Goal: Task Accomplishment & Management: Manage account settings

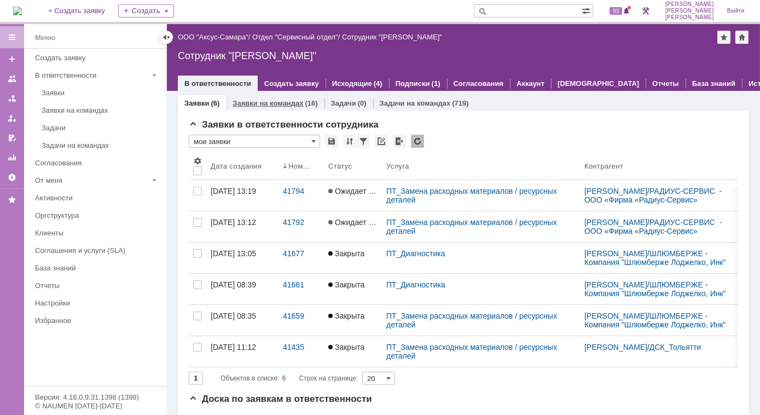
click at [296, 104] on link "Заявки на командах" at bounding box center [268, 103] width 71 height 8
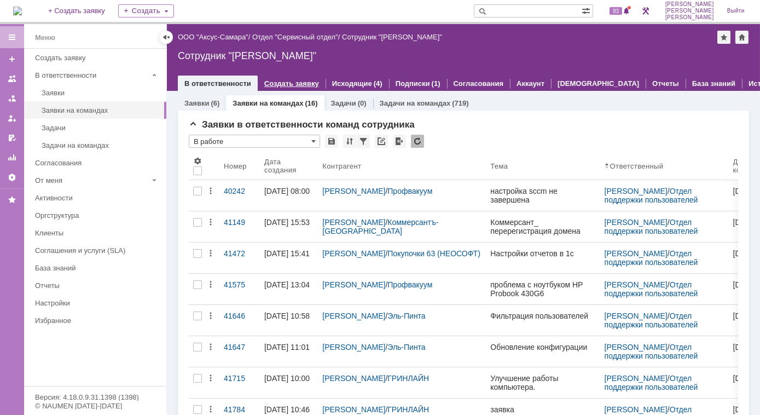
click at [300, 84] on link "Создать заявку" at bounding box center [291, 83] width 55 height 8
click at [297, 107] on div "Заявки на командах (16)" at bounding box center [275, 103] width 98 height 16
click at [316, 104] on div "Заявки на командах (16)" at bounding box center [275, 103] width 98 height 16
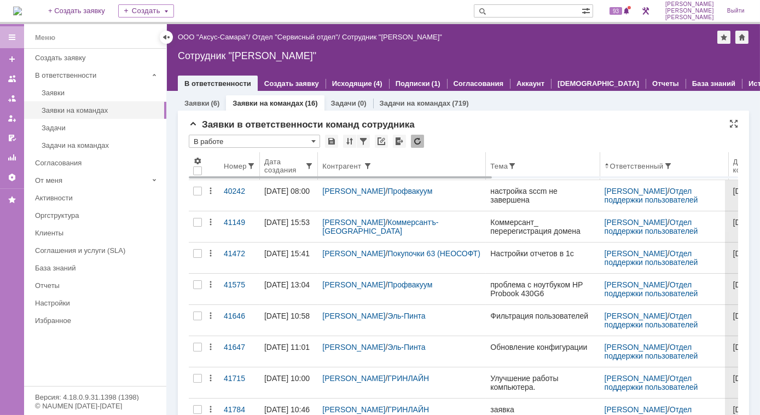
click at [295, 158] on div "Дата создания" at bounding box center [284, 166] width 40 height 16
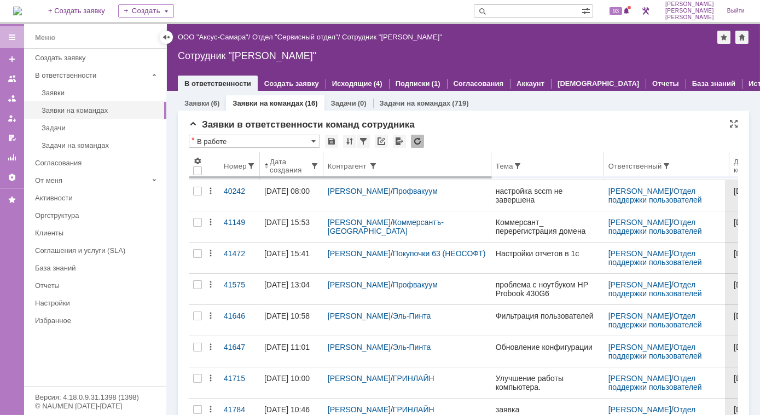
click at [268, 166] on span at bounding box center [266, 165] width 4 height 9
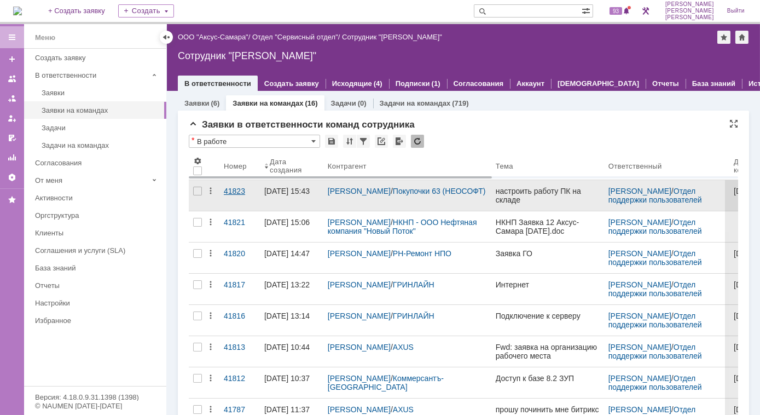
click at [242, 183] on link "41823" at bounding box center [239, 195] width 40 height 31
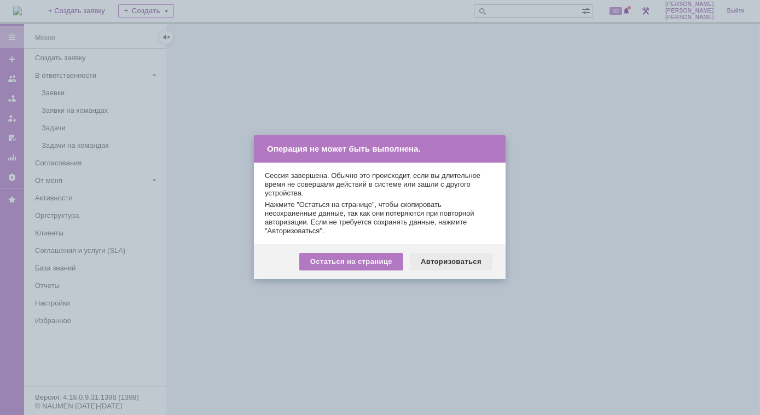
click at [468, 259] on div "Авторизоваться" at bounding box center [451, 262] width 83 height 18
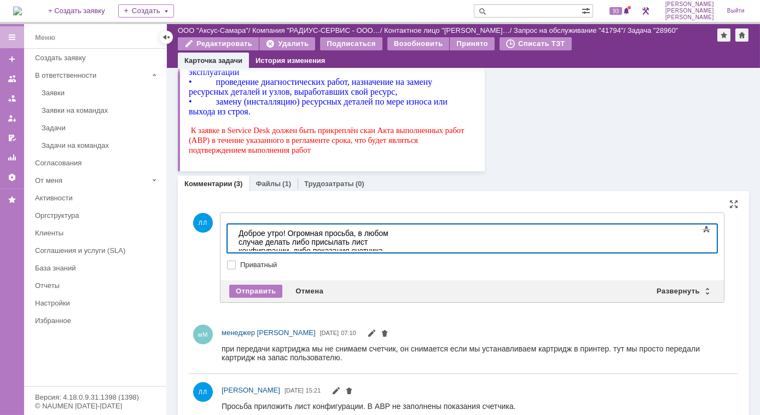
drag, startPoint x: 293, startPoint y: 242, endPoint x: 336, endPoint y: 240, distance: 42.7
click at [336, 240] on div "Доброе утро! Огромная просьба, в любом случае делать либо присылать лист конфиг…" at bounding box center [315, 250] width 155 height 44
drag, startPoint x: 84, startPoint y: 18, endPoint x: 293, endPoint y: 266, distance: 323.9
click at [293, 266] on label "Приватный" at bounding box center [477, 264] width 475 height 9
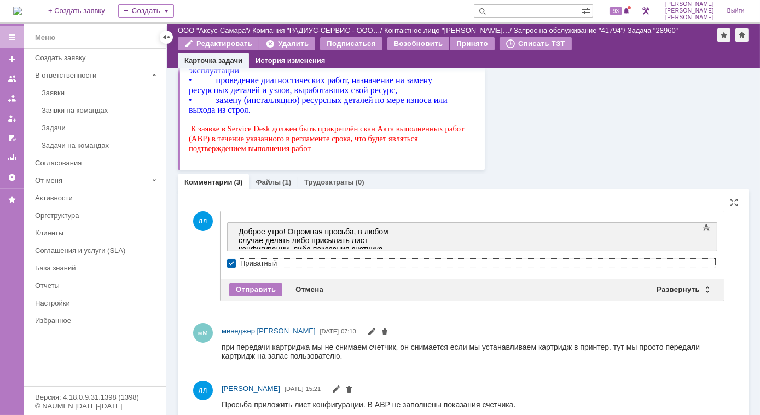
scroll to position [855, 0]
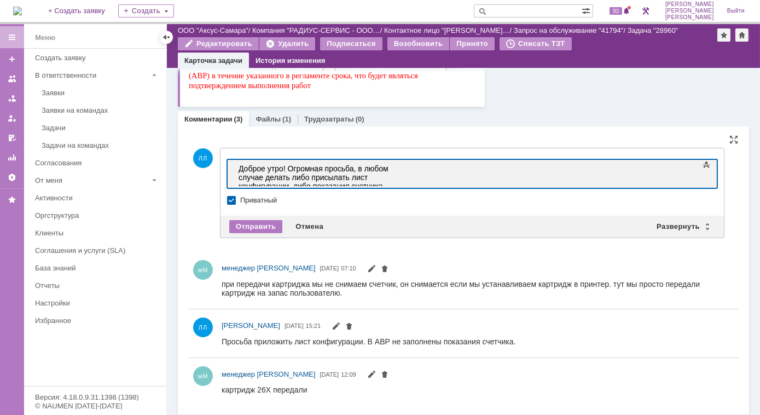
click at [335, 175] on div "Доброе утро! Огромная просьба, в любом случае делать либо присылать лист конфиг…" at bounding box center [315, 186] width 155 height 44
click at [240, 199] on label "Приватный" at bounding box center [477, 200] width 475 height 9
checkbox input "false"
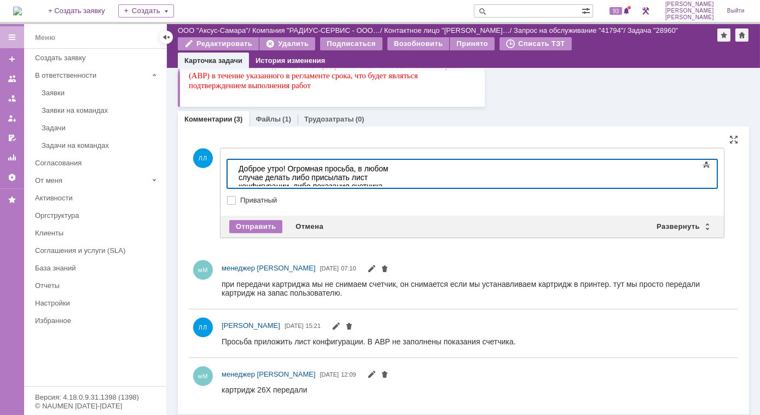
click at [335, 178] on div "Доброе утро! Огромная просьба, в любом случае делать либо присылать лист конфиг…" at bounding box center [315, 186] width 155 height 44
click at [260, 177] on div "Доброе утро! Огромная просьба, в любом случае делать либо присылать лист конфиг…" at bounding box center [315, 186] width 155 height 44
click at [393, 170] on div "Доброе утро! Огромная просьба, в любом случае делать либо присылать лист конфиг…" at bounding box center [315, 186] width 155 height 44
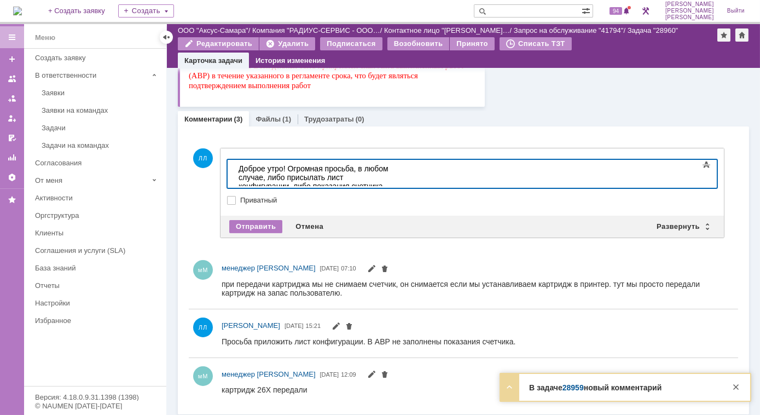
click at [569, 387] on link "28959" at bounding box center [573, 387] width 21 height 9
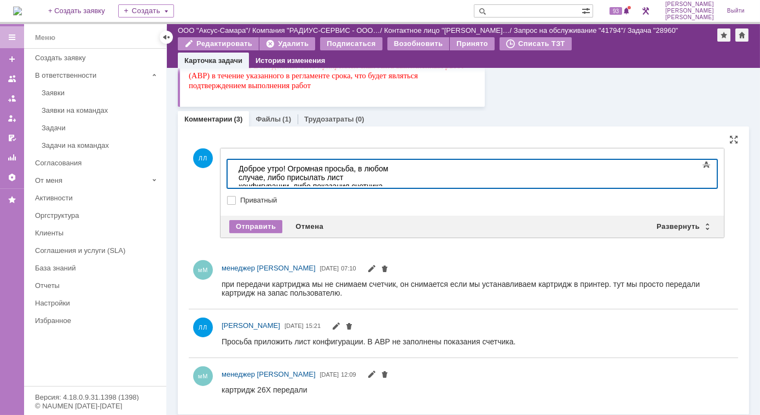
click at [272, 174] on div "Доброе утро! Огромная просьба, в любом случае, либо присылать лист конфигурации…" at bounding box center [315, 186] width 155 height 44
click at [252, 224] on div "Отправить" at bounding box center [255, 226] width 53 height 13
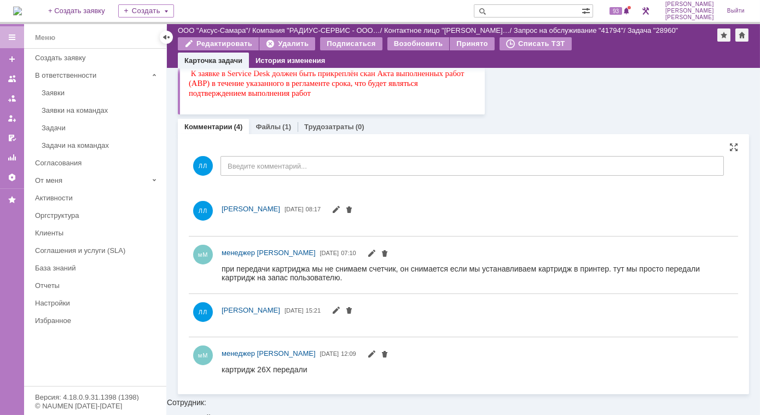
scroll to position [0, 0]
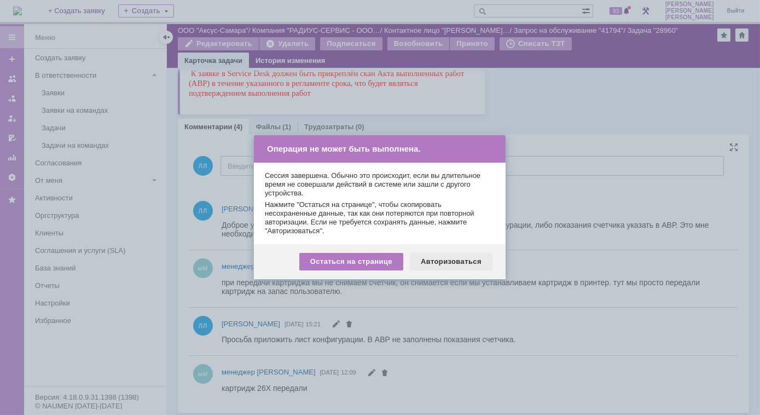
click at [442, 262] on div "Авторизоваться" at bounding box center [451, 262] width 83 height 18
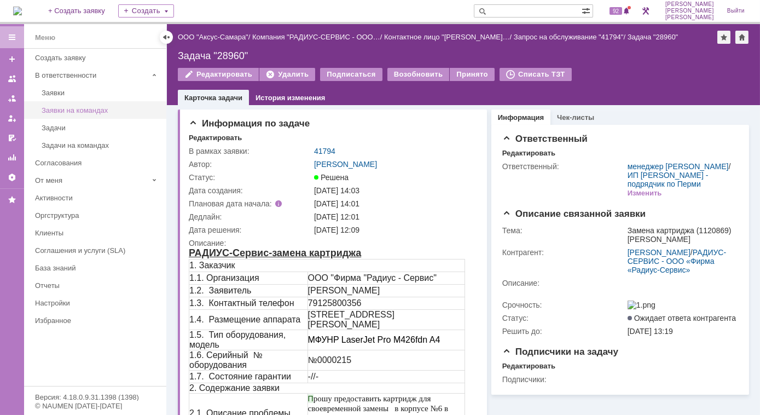
click at [74, 108] on div "Заявки на командах" at bounding box center [101, 110] width 118 height 8
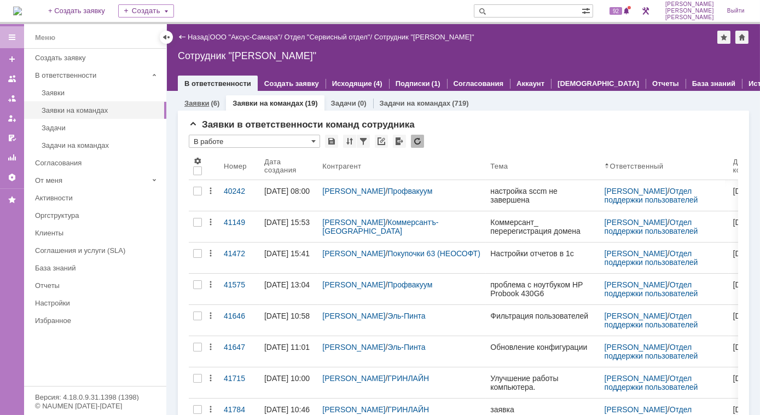
click at [211, 106] on div "(6)" at bounding box center [215, 103] width 9 height 8
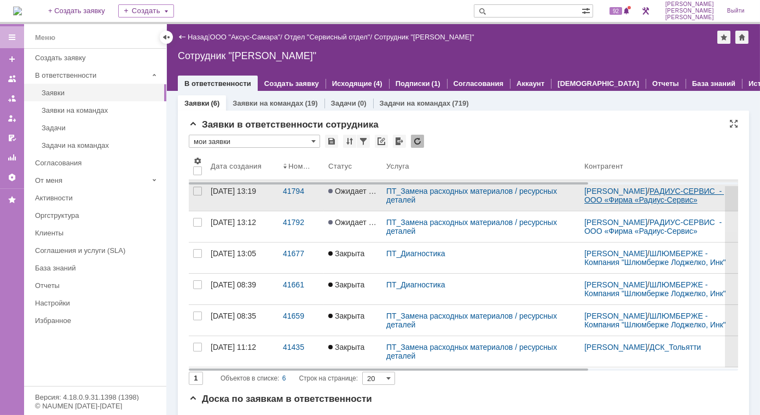
click at [618, 201] on link "РАДИУС-СЕРВИС - ООО «Фирма «Радиус-Сервис»" at bounding box center [654, 196] width 140 height 18
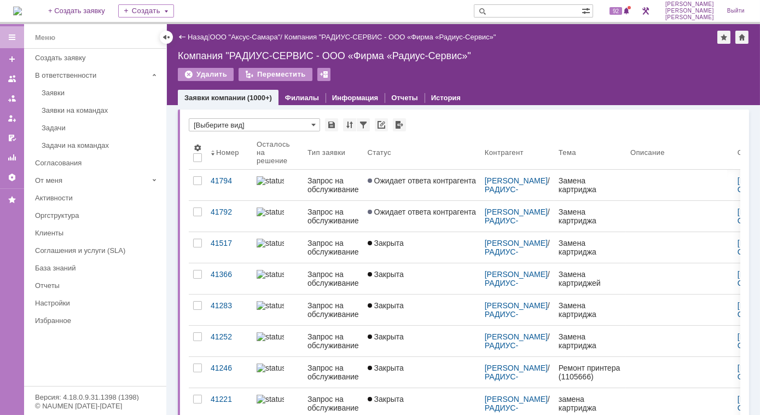
click at [217, 98] on link "Заявки компании" at bounding box center [214, 98] width 61 height 8
click at [77, 108] on div "Заявки на командах" at bounding box center [101, 110] width 118 height 8
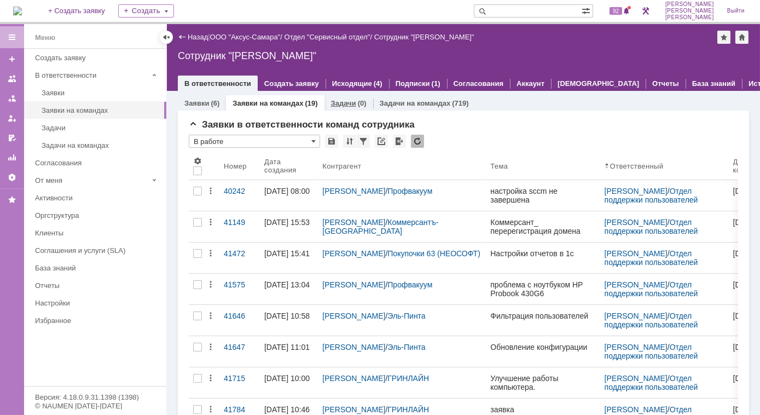
click at [343, 104] on link "Задачи" at bounding box center [343, 103] width 25 height 8
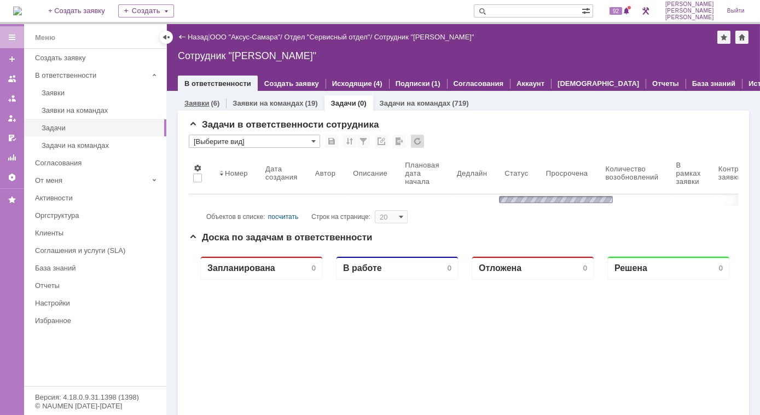
click at [205, 101] on link "Заявки" at bounding box center [196, 103] width 25 height 8
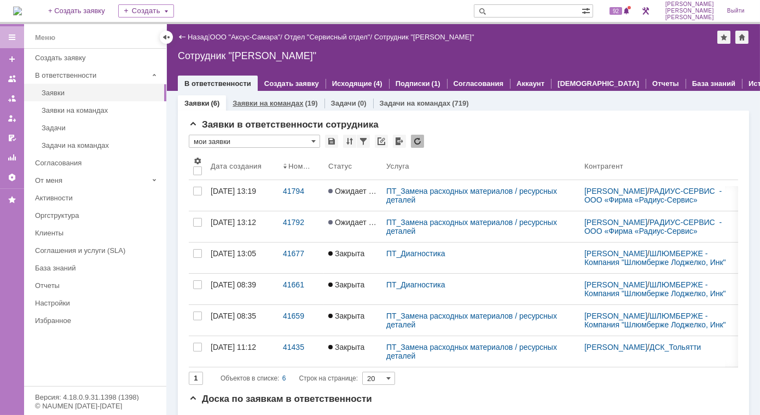
click at [273, 105] on link "Заявки на командах" at bounding box center [268, 103] width 71 height 8
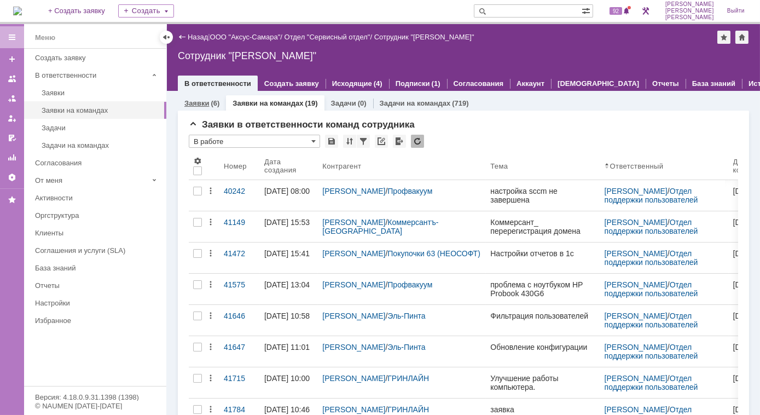
click at [210, 105] on div "Заявки (6)" at bounding box center [201, 103] width 35 height 7
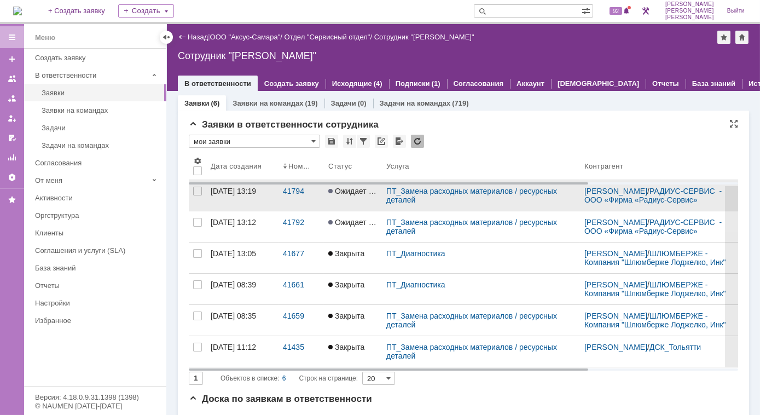
click at [419, 204] on div "ПТ_Замена расходных материалов / ресурсных деталей" at bounding box center [480, 196] width 189 height 18
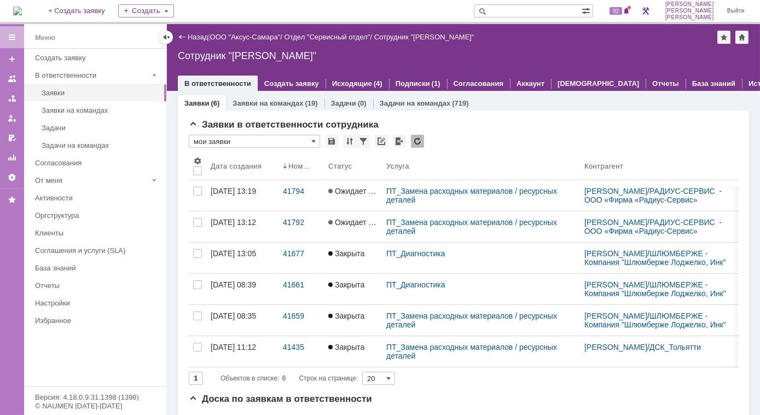
click at [294, 195] on div "41794" at bounding box center [301, 191] width 37 height 9
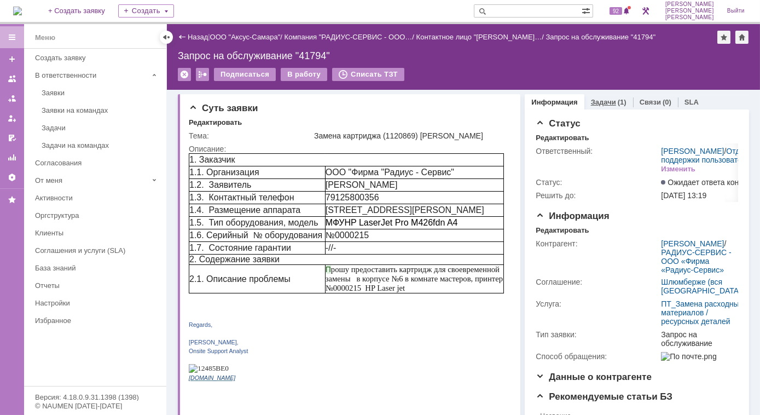
click at [600, 96] on div "Задачи (1)" at bounding box center [608, 102] width 49 height 16
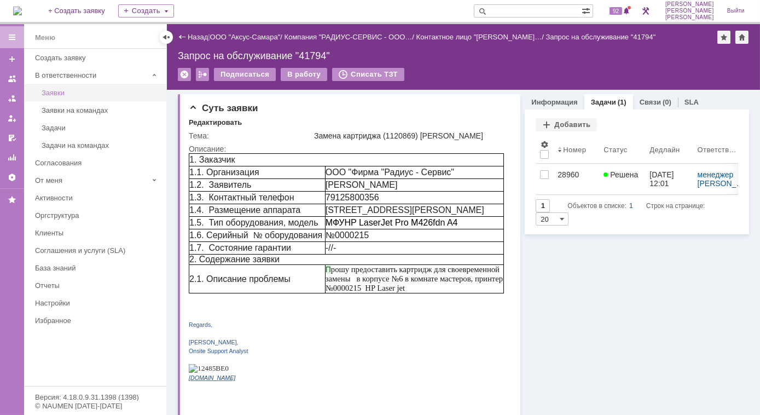
click at [57, 90] on div "Заявки" at bounding box center [101, 93] width 118 height 8
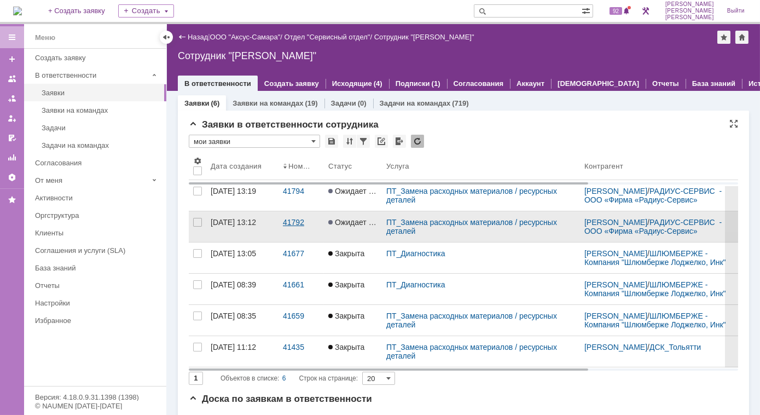
click at [293, 227] on div "41792" at bounding box center [301, 222] width 37 height 9
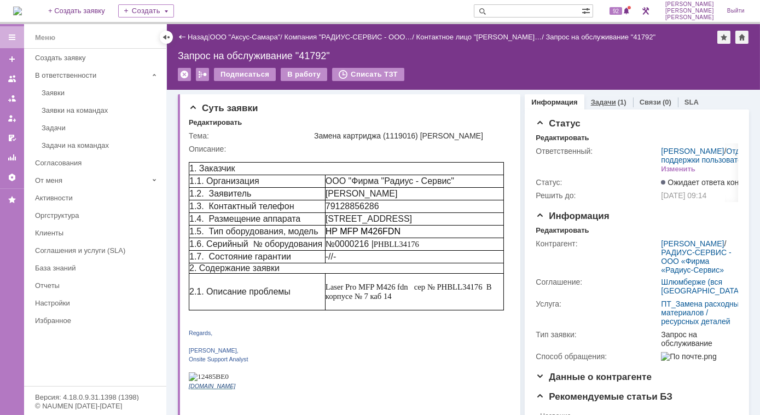
click at [601, 101] on link "Задачи" at bounding box center [603, 102] width 25 height 8
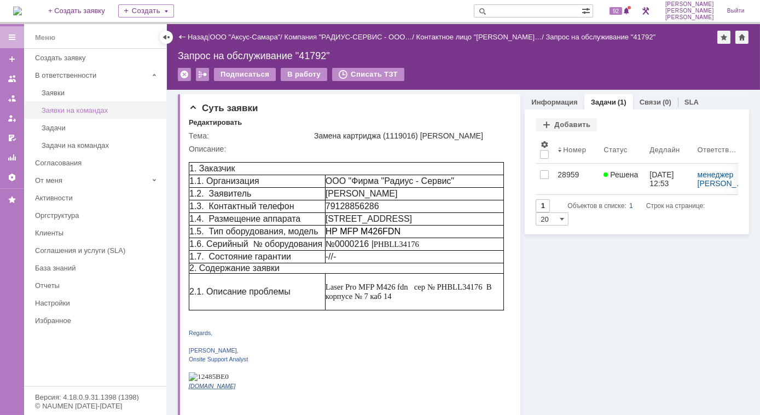
click at [77, 109] on div "Заявки на командах" at bounding box center [101, 110] width 118 height 8
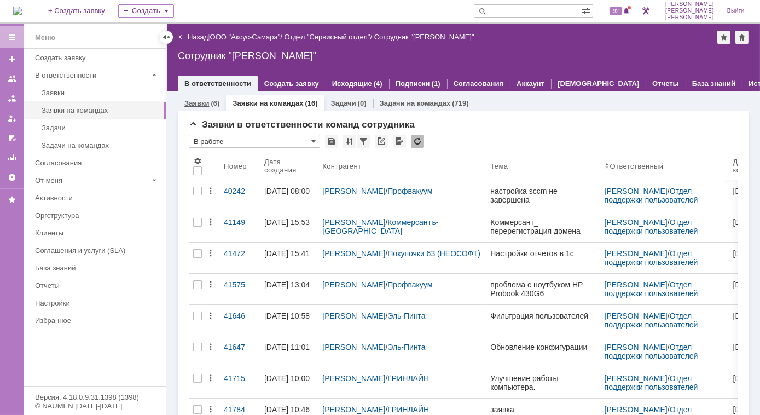
click at [211, 103] on div "(6)" at bounding box center [215, 103] width 9 height 8
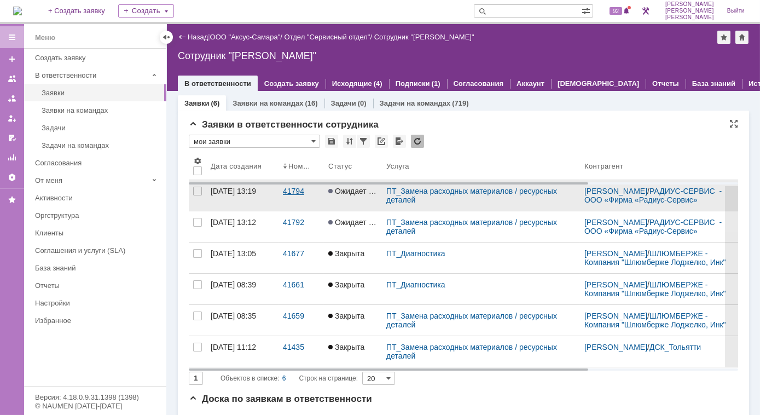
click at [292, 195] on div "41794" at bounding box center [301, 191] width 37 height 9
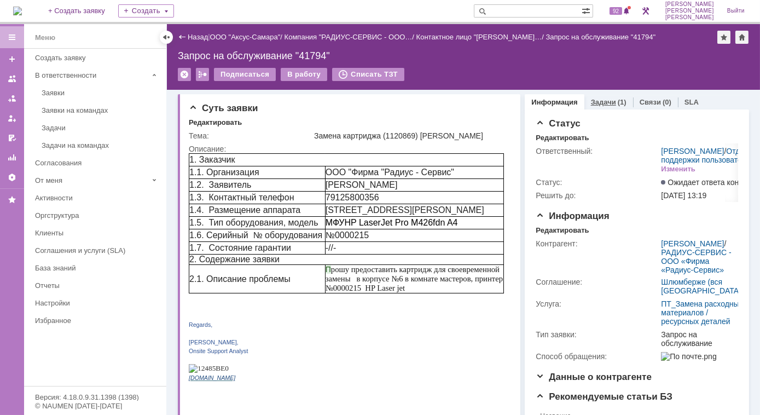
click at [592, 103] on link "Задачи" at bounding box center [603, 102] width 25 height 8
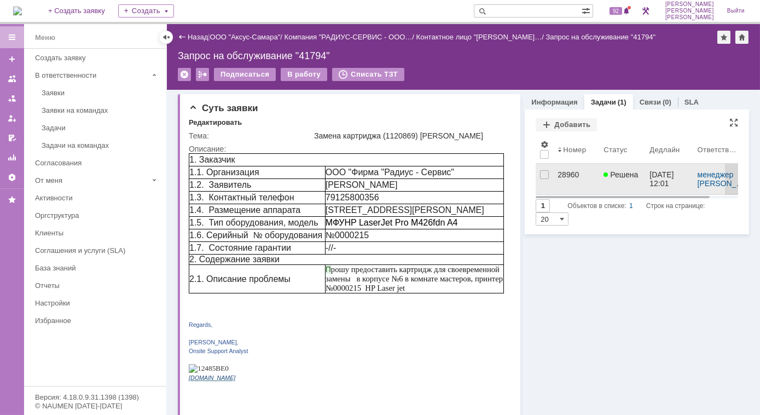
click at [559, 174] on div "28960" at bounding box center [576, 174] width 37 height 9
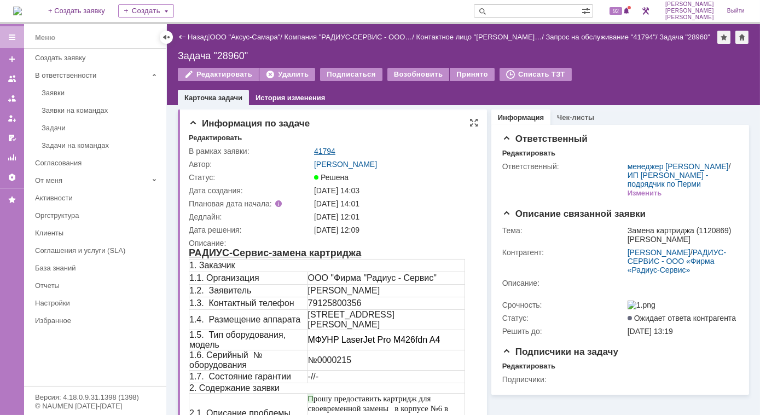
click at [322, 147] on link "41794" at bounding box center [324, 151] width 21 height 9
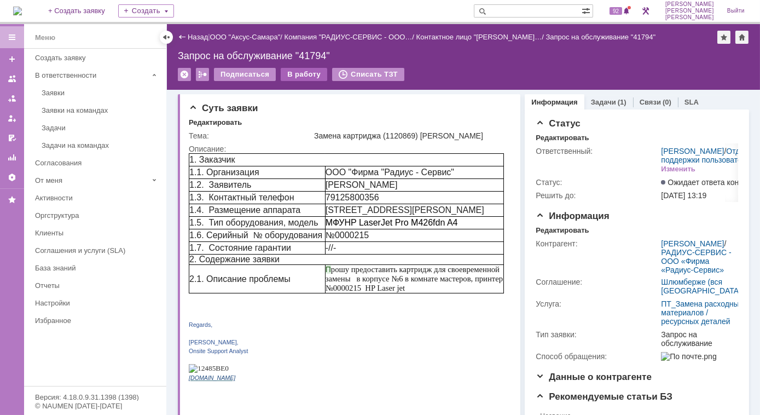
click at [303, 75] on div "В работу" at bounding box center [304, 74] width 47 height 13
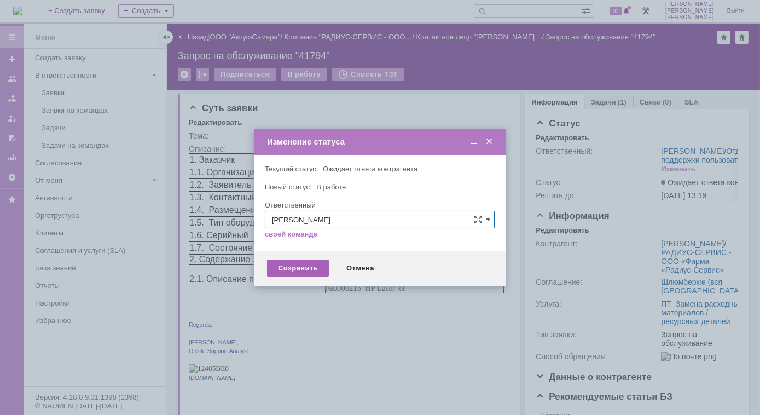
click at [315, 269] on div "Сохранить" at bounding box center [298, 268] width 62 height 18
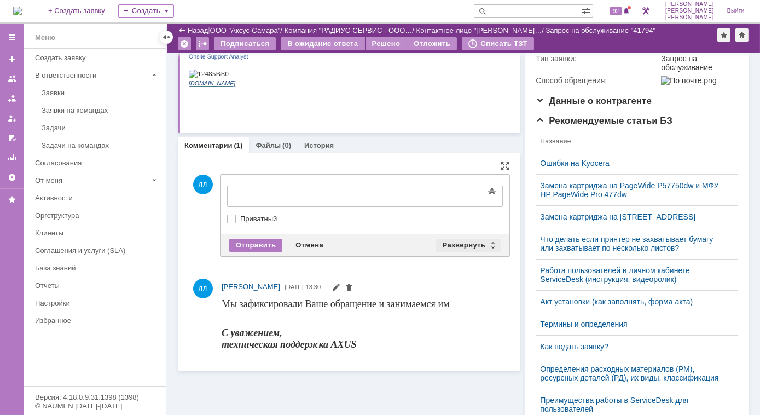
click at [489, 242] on div "Развернуть" at bounding box center [468, 245] width 65 height 13
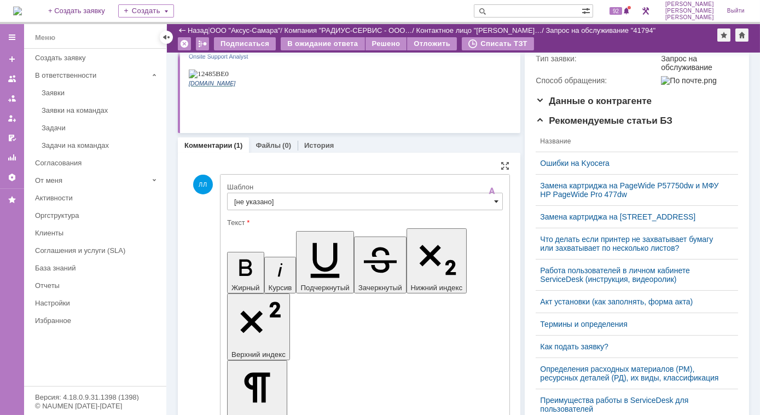
click at [494, 201] on span at bounding box center [496, 201] width 4 height 9
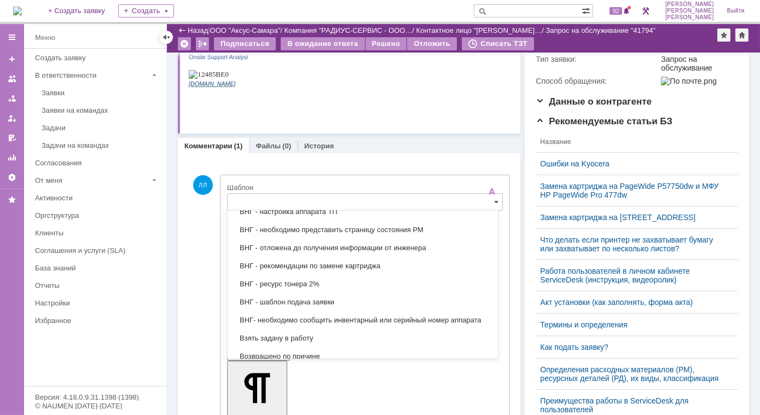
scroll to position [476, 0]
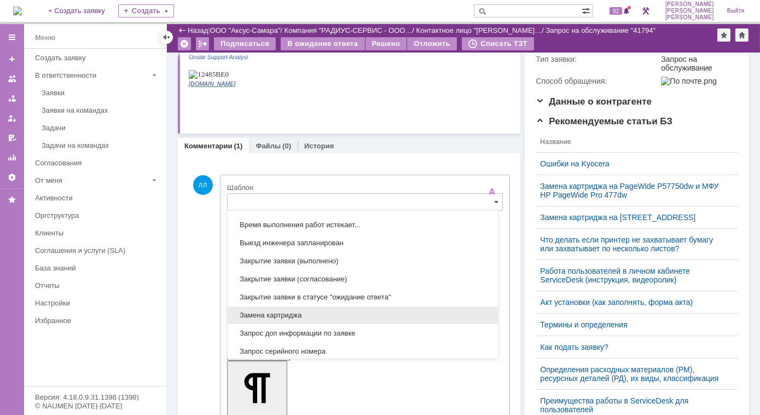
click at [268, 311] on span "Замена картриджа" at bounding box center [362, 315] width 257 height 9
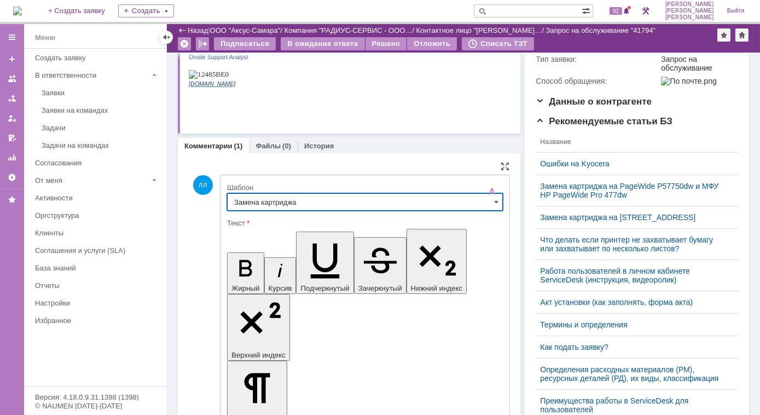
type input "Замена картриджа"
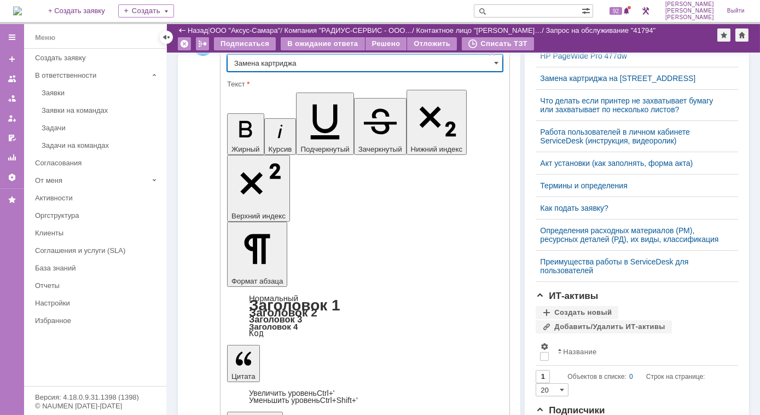
scroll to position [447, 0]
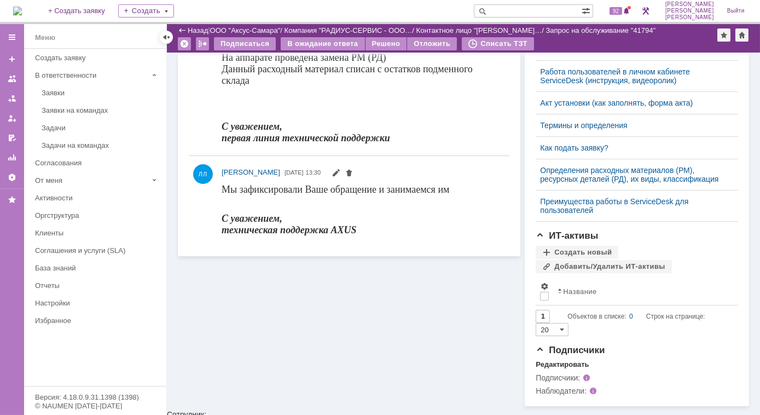
scroll to position [0, 0]
click at [378, 44] on div "Решено" at bounding box center [387, 43] width 42 height 13
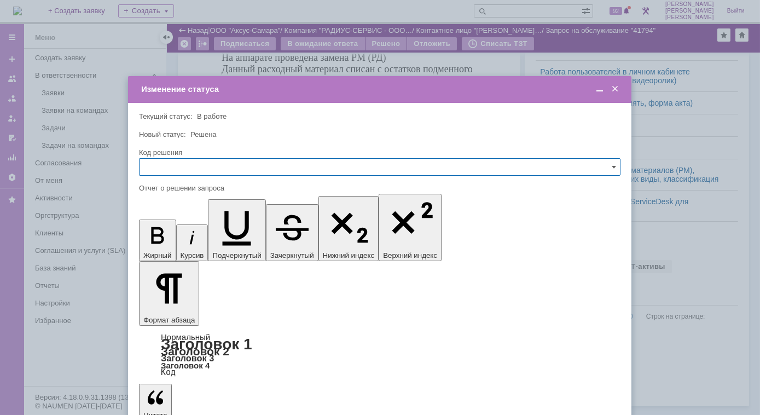
click at [196, 169] on input "text" at bounding box center [380, 167] width 482 height 18
drag, startPoint x: 177, startPoint y: 242, endPoint x: 39, endPoint y: 44, distance: 241.8
click at [177, 242] on span "Решено" at bounding box center [379, 241] width 467 height 9
type input "Решено"
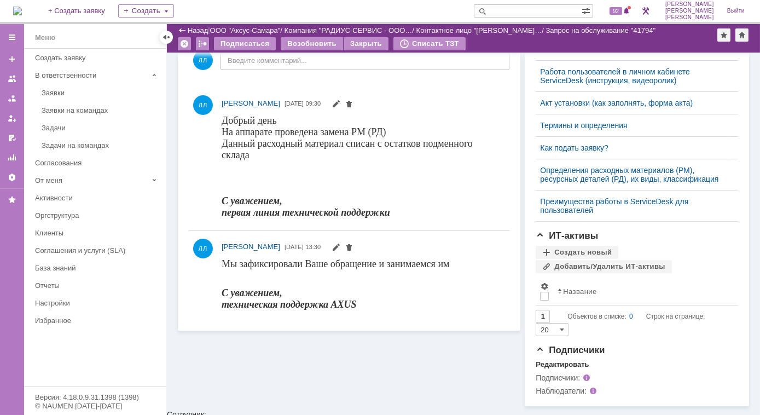
click at [63, 106] on div "Заявки на командах" at bounding box center [101, 110] width 118 height 8
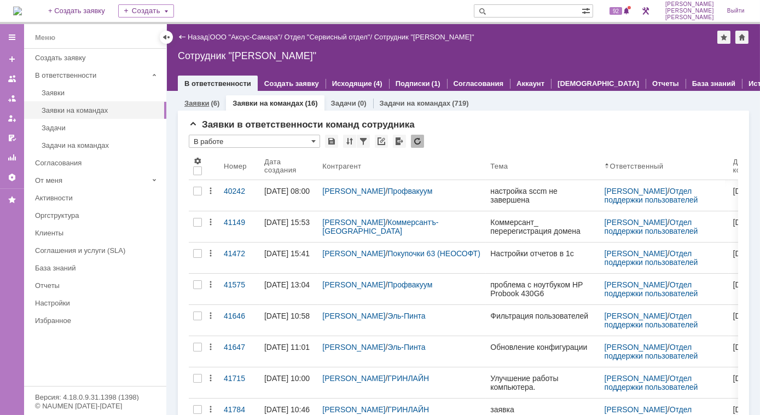
click at [210, 105] on div "Заявки (6)" at bounding box center [201, 103] width 35 height 7
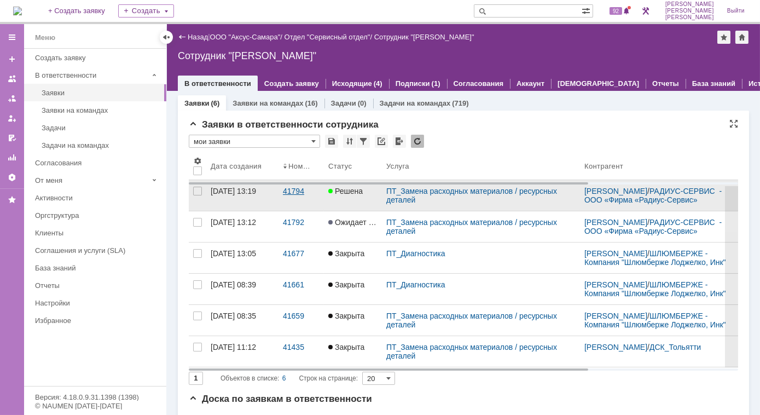
click at [295, 195] on div "41794" at bounding box center [301, 191] width 37 height 9
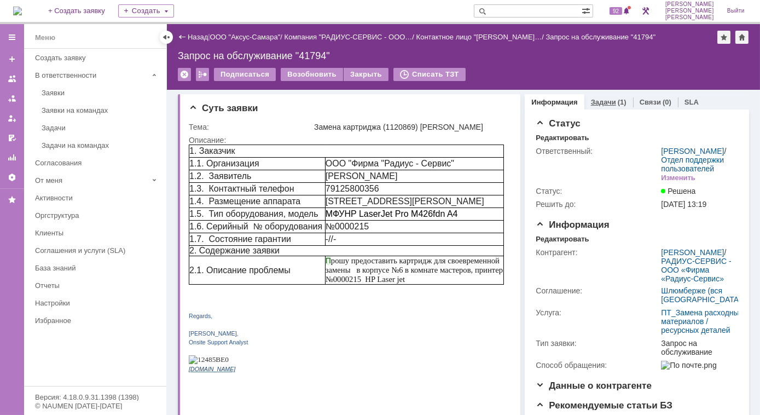
click at [602, 107] on div "Задачи (1)" at bounding box center [608, 102] width 49 height 16
click at [587, 106] on div "Задачи (1)" at bounding box center [608, 102] width 49 height 16
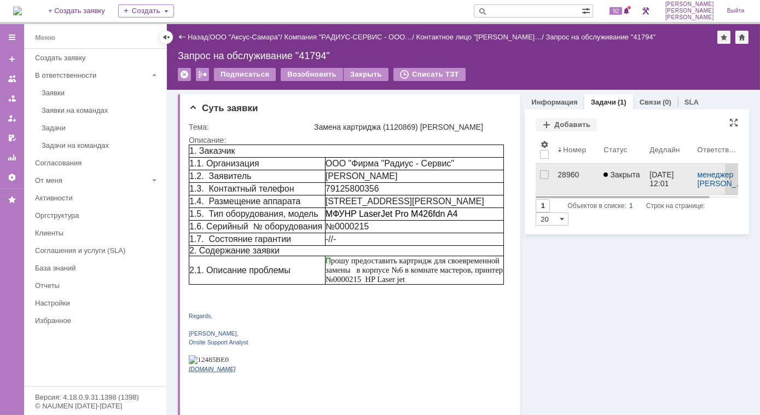
click at [564, 171] on div "28960" at bounding box center [576, 174] width 37 height 9
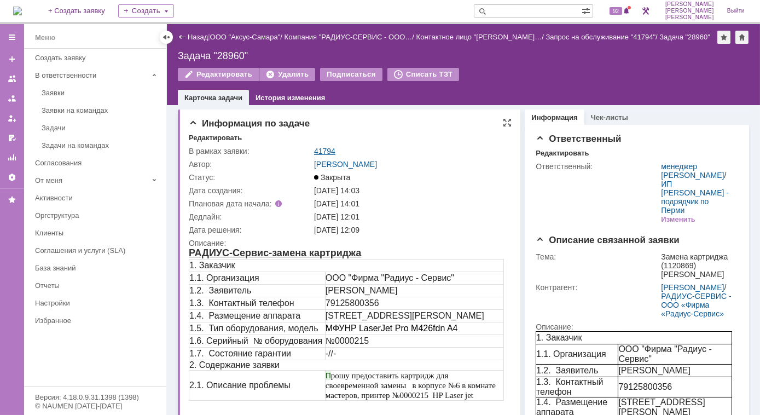
drag, startPoint x: 321, startPoint y: 152, endPoint x: 325, endPoint y: 156, distance: 6.2
click at [321, 152] on link "41794" at bounding box center [324, 151] width 21 height 9
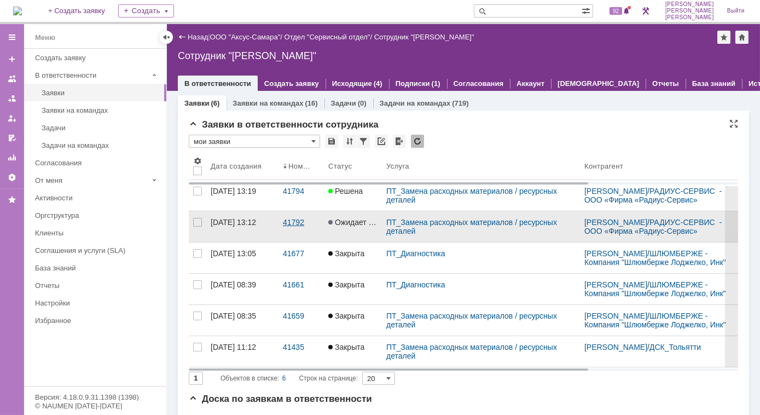
click at [299, 227] on div "41792" at bounding box center [301, 222] width 37 height 9
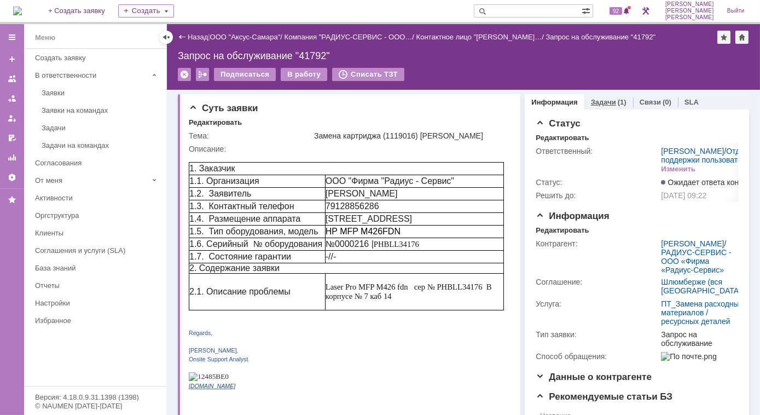
click at [596, 103] on link "Задачи" at bounding box center [603, 102] width 25 height 8
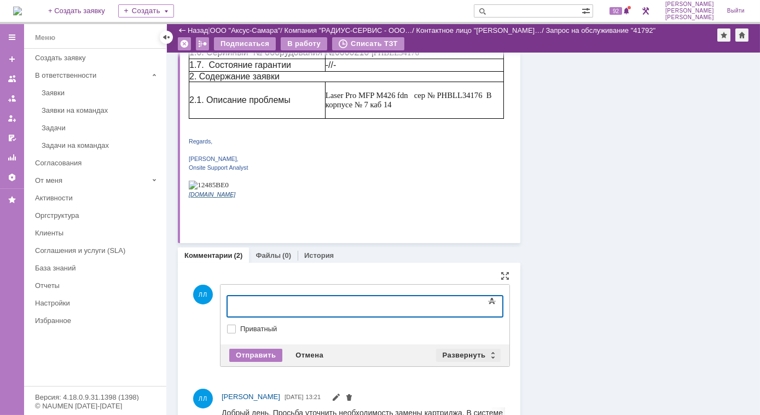
click at [488, 353] on div "Развернуть" at bounding box center [468, 355] width 65 height 13
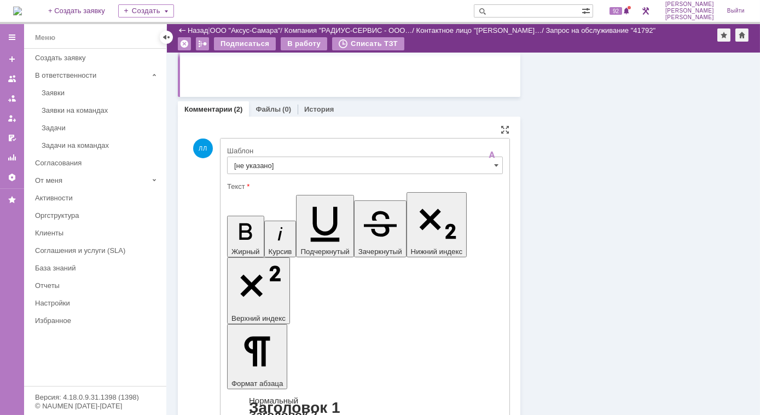
scroll to position [304, 0]
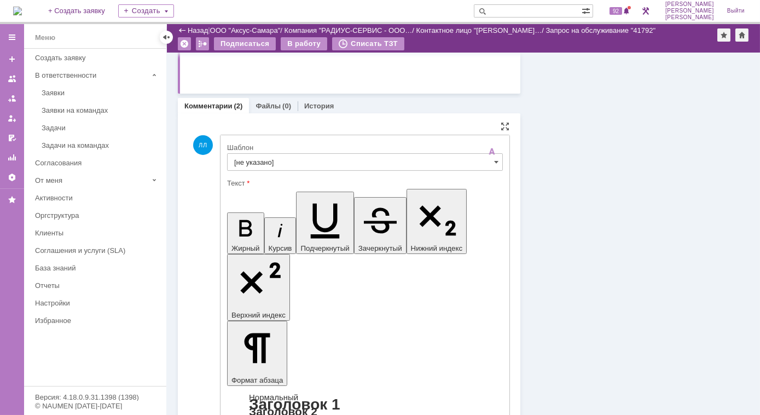
drag, startPoint x: 350, startPoint y: 2553, endPoint x: 370, endPoint y: 2557, distance: 20.1
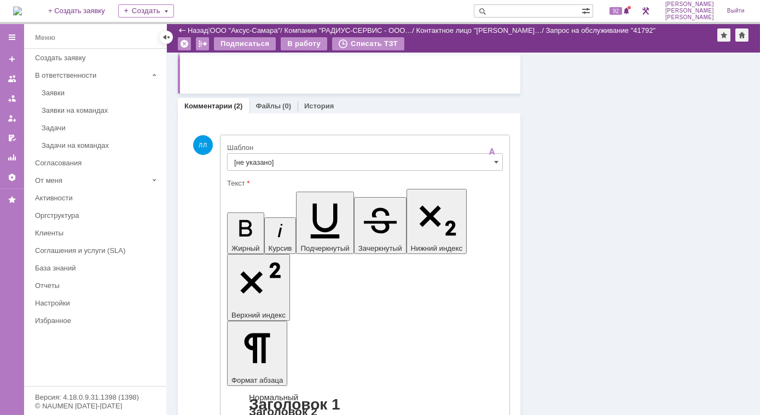
drag, startPoint x: 386, startPoint y: 2552, endPoint x: 240, endPoint y: 2555, distance: 146.2
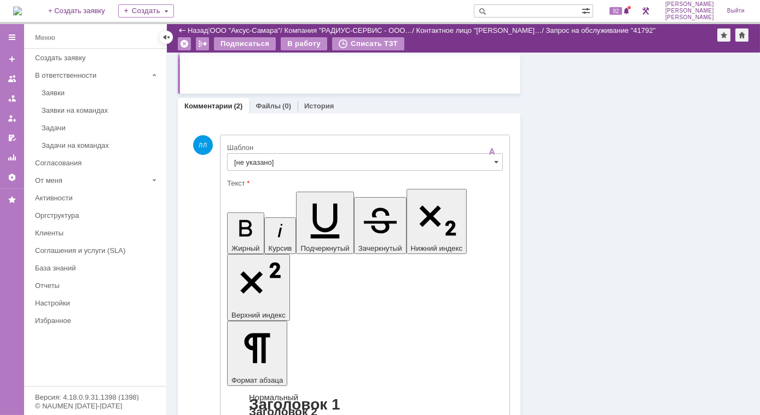
drag, startPoint x: 354, startPoint y: 2586, endPoint x: 460, endPoint y: 2749, distance: 194.3
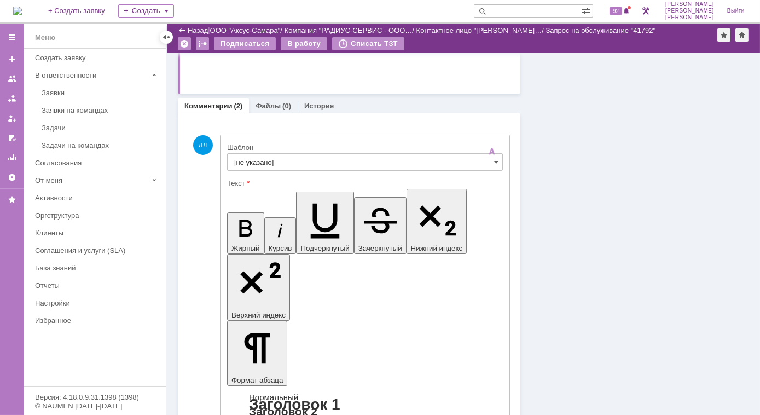
copy body "Добрый день. Аппарат в работе. По полученным комментариям инженера сделан запро…"
drag, startPoint x: 352, startPoint y: 2580, endPoint x: 228, endPoint y: 2528, distance: 134.9
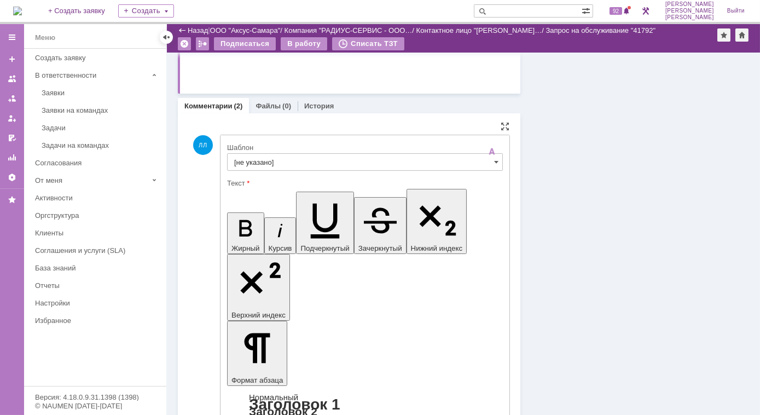
copy body "Добрый день. Аппарат в работе. По полученным комментариям инженера сделан запро…"
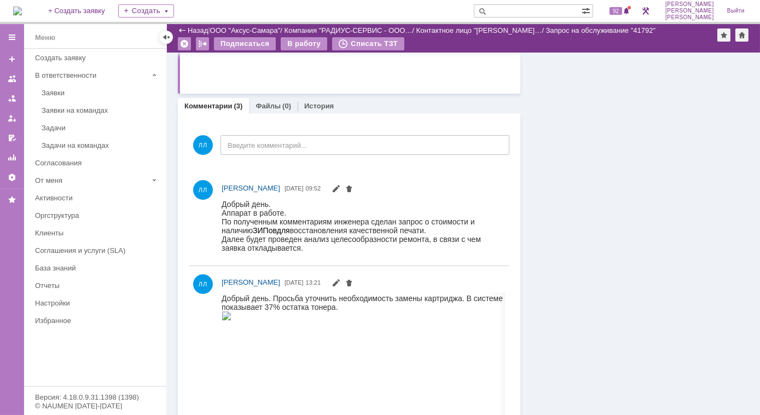
scroll to position [5, 0]
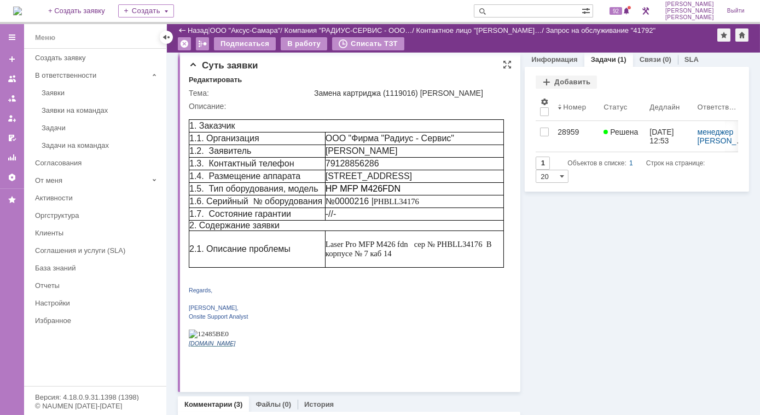
click at [351, 311] on p "[PERSON_NAME]," at bounding box center [345, 306] width 315 height 9
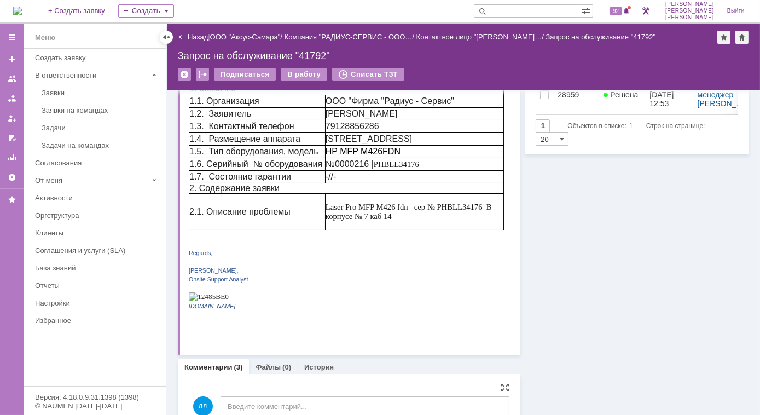
scroll to position [0, 0]
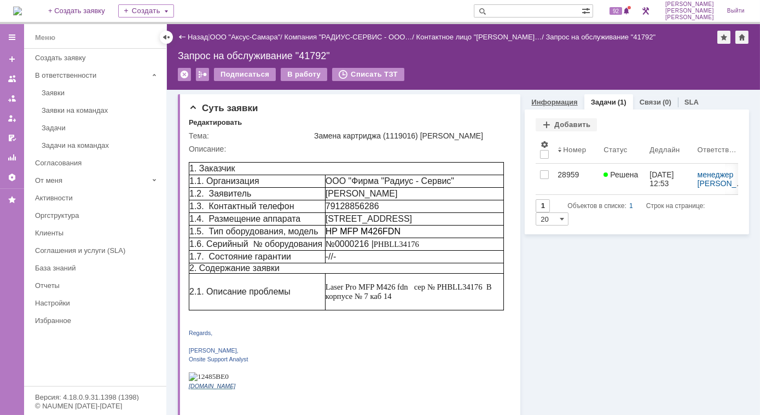
click at [546, 102] on link "Информация" at bounding box center [554, 102] width 46 height 8
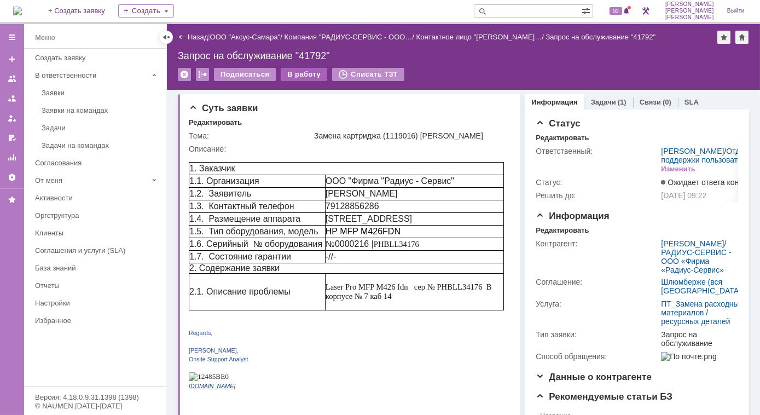
click at [300, 77] on div "В работу" at bounding box center [304, 74] width 47 height 13
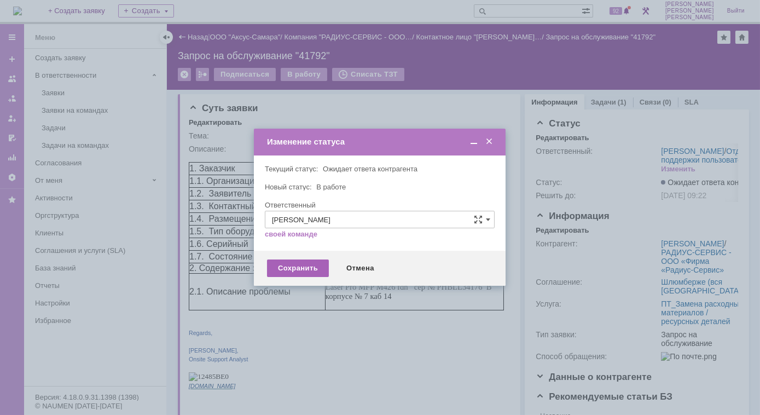
click at [306, 275] on div "Сохранить" at bounding box center [298, 268] width 62 height 18
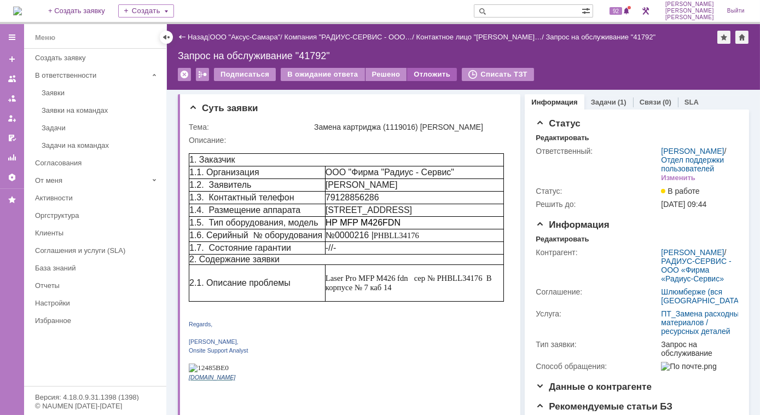
click at [424, 72] on div "Отложить" at bounding box center [432, 74] width 50 height 13
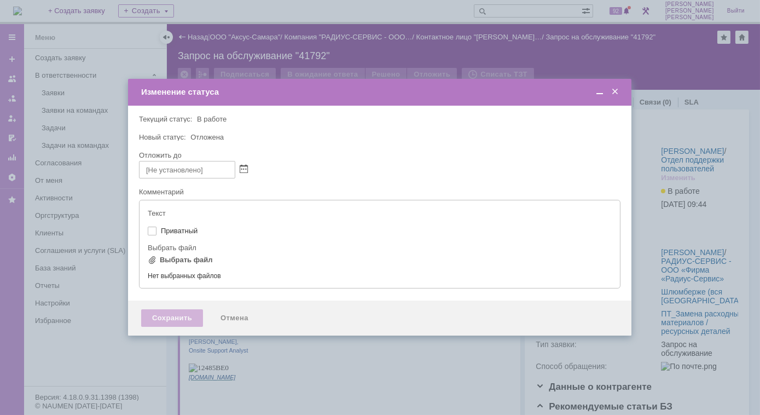
type input "[не указано]"
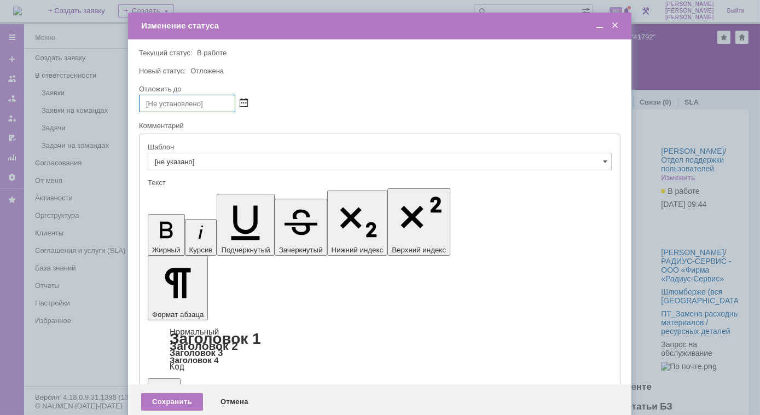
click at [244, 103] on span at bounding box center [244, 103] width 8 height 9
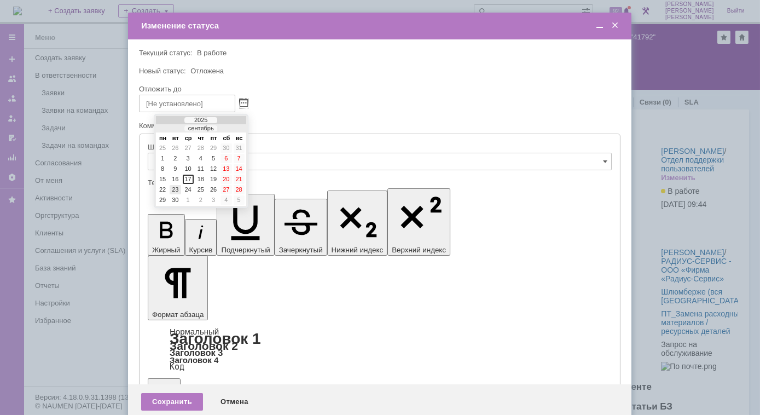
click at [175, 190] on div "23" at bounding box center [175, 189] width 11 height 9
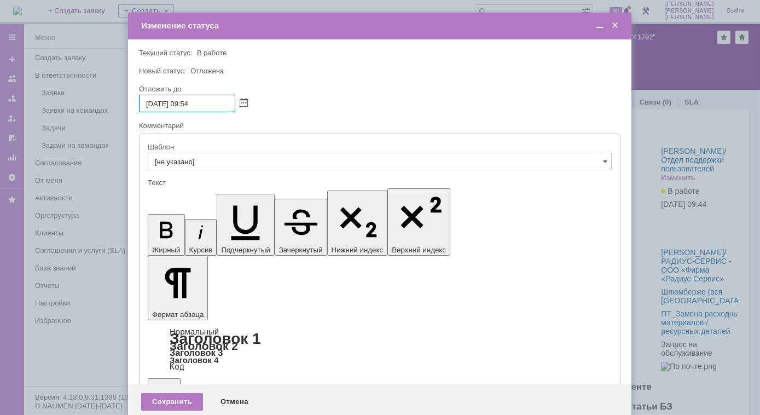
click at [184, 105] on input "23.09.2025 09:54" at bounding box center [187, 104] width 96 height 18
type input "23.09.2025 16:54"
click at [172, 393] on div "Сохранить" at bounding box center [172, 402] width 62 height 18
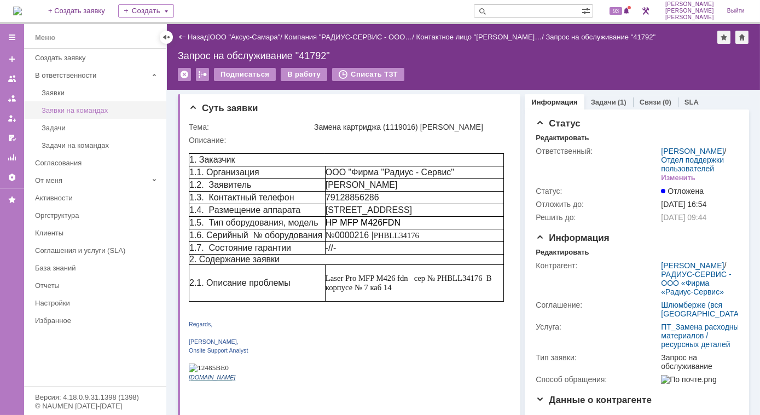
click at [73, 106] on div "Заявки на командах" at bounding box center [101, 110] width 118 height 8
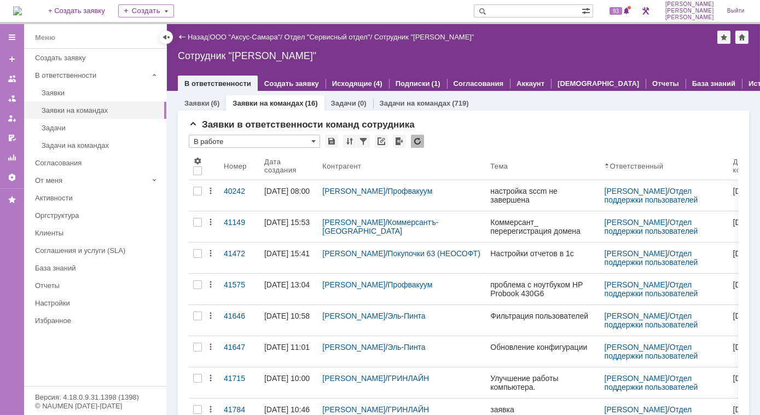
click at [297, 107] on link "Заявки на командах" at bounding box center [268, 103] width 71 height 8
click at [299, 104] on link "Заявки на командах" at bounding box center [268, 103] width 71 height 8
click at [313, 102] on div "(16)" at bounding box center [311, 103] width 13 height 8
click at [254, 106] on link "Заявки на командах" at bounding box center [268, 103] width 71 height 8
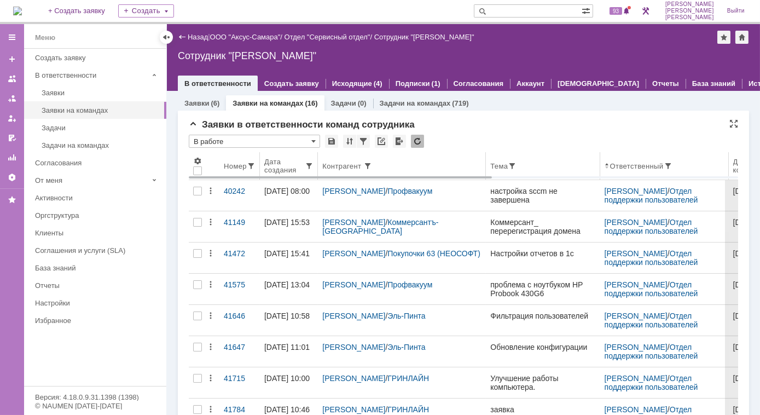
click at [298, 164] on div "Дата создания" at bounding box center [284, 166] width 40 height 16
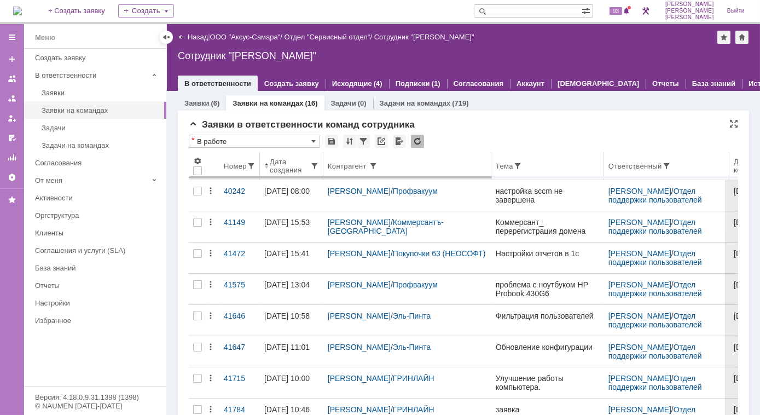
click at [265, 167] on span at bounding box center [266, 165] width 4 height 9
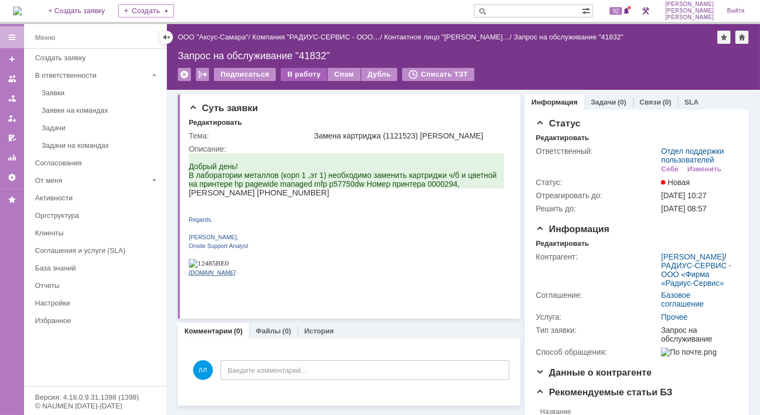
click at [295, 76] on div "В работу" at bounding box center [304, 74] width 47 height 13
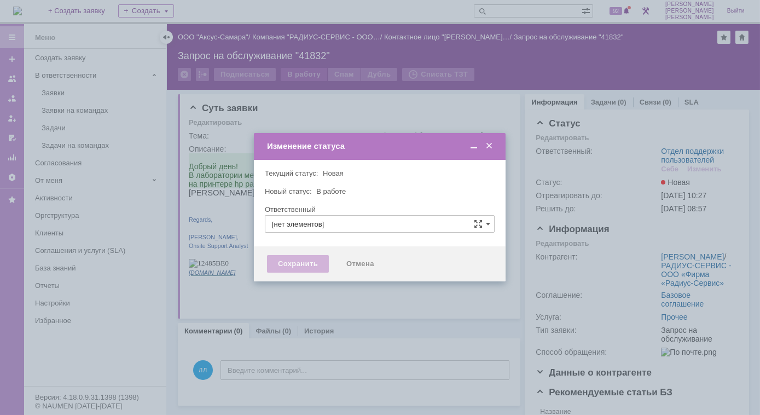
type input "Отдел поддержки пользователей"
type input "[PERSON_NAME]"
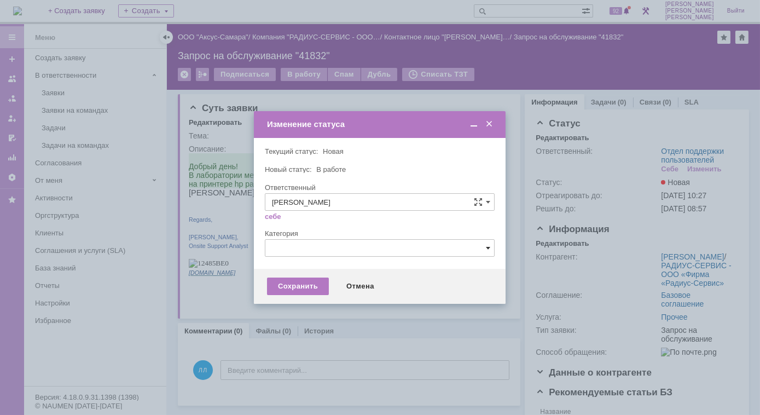
click at [488, 250] on span at bounding box center [488, 248] width 4 height 9
click at [584, 160] on div at bounding box center [380, 207] width 760 height 415
click at [292, 285] on div "Сохранить" at bounding box center [298, 286] width 62 height 18
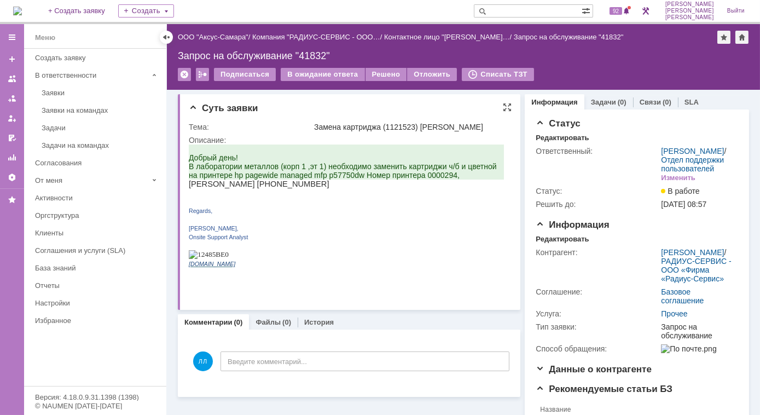
drag, startPoint x: 349, startPoint y: 194, endPoint x: 344, endPoint y: 198, distance: 5.8
click at [349, 188] on p "[PERSON_NAME] [PHONE_NUMBER]" at bounding box center [345, 183] width 315 height 9
click at [675, 302] on link "Базовое соглашение" at bounding box center [682, 296] width 43 height 18
click at [553, 244] on div "Редактировать" at bounding box center [562, 239] width 53 height 9
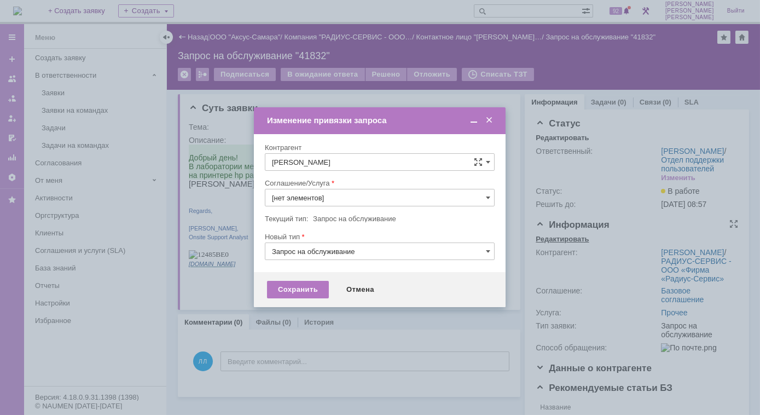
type input "Прочее"
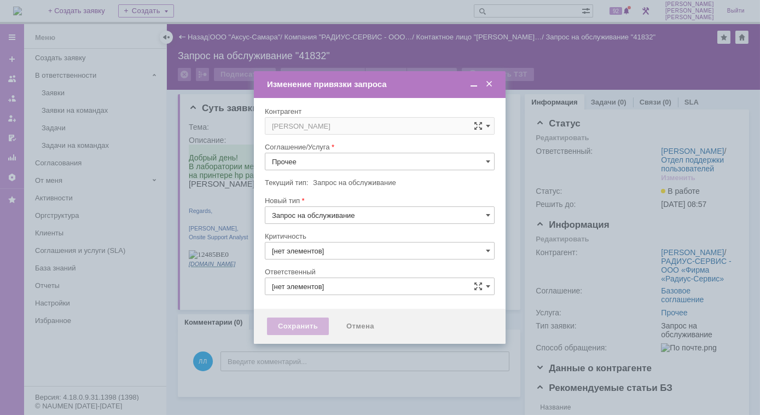
type input "3. Низкая"
type input "[не указано]"
type input "[PERSON_NAME]"
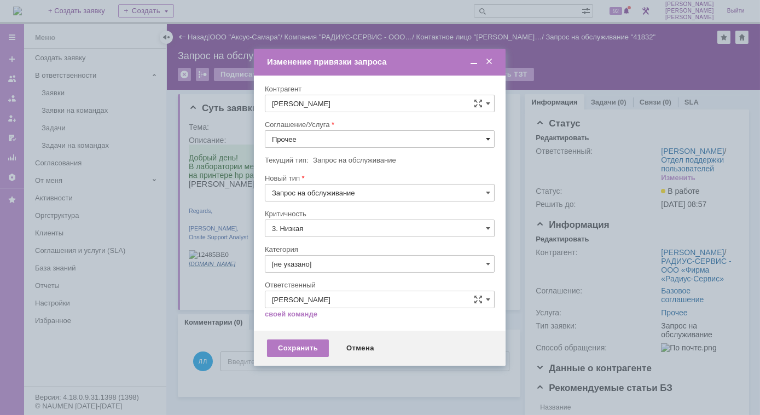
click at [489, 140] on span at bounding box center [488, 139] width 4 height 9
click at [335, 268] on span "ПТ_Замена расходных материалов / ресурсных деталей" at bounding box center [380, 269] width 216 height 9
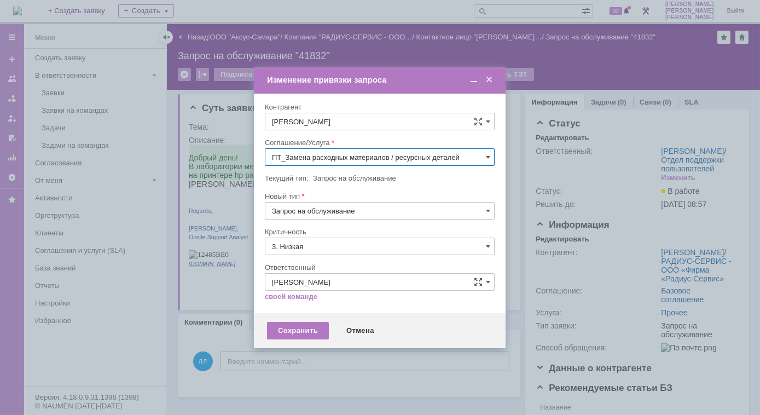
type input "ПТ_Замена расходных материалов / ресурсных деталей"
click at [293, 332] on div "Сохранить" at bounding box center [298, 331] width 62 height 18
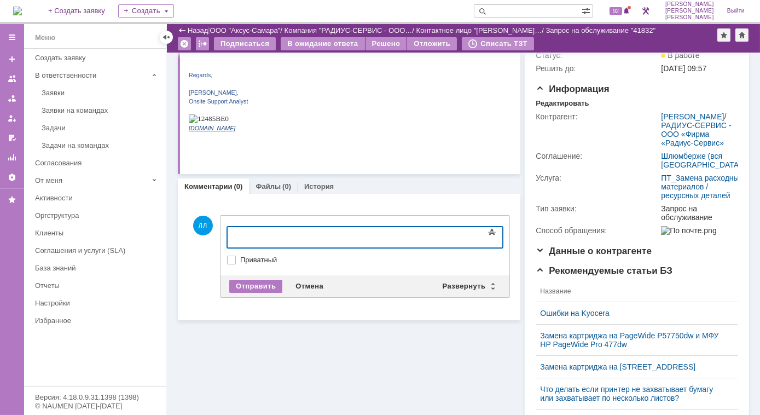
scroll to position [99, 0]
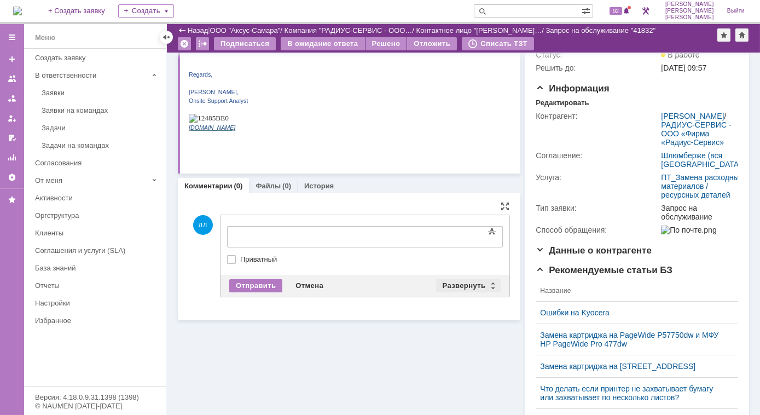
click at [484, 282] on div "Развернуть" at bounding box center [468, 285] width 65 height 13
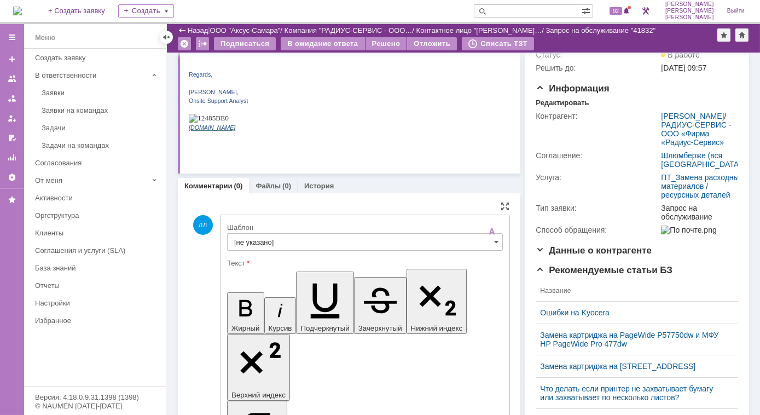
scroll to position [0, 0]
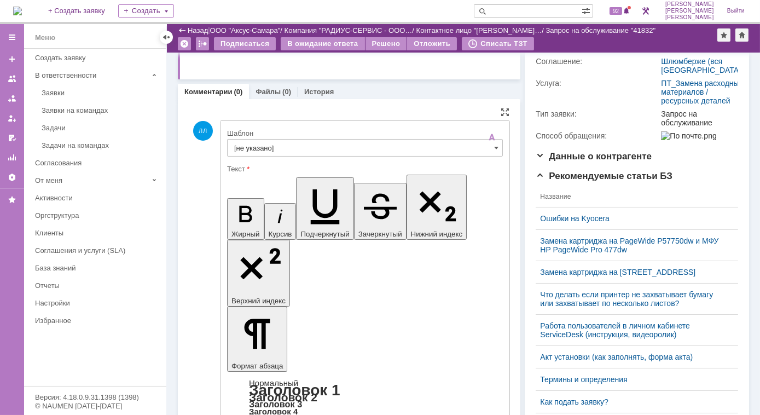
scroll to position [199, 0]
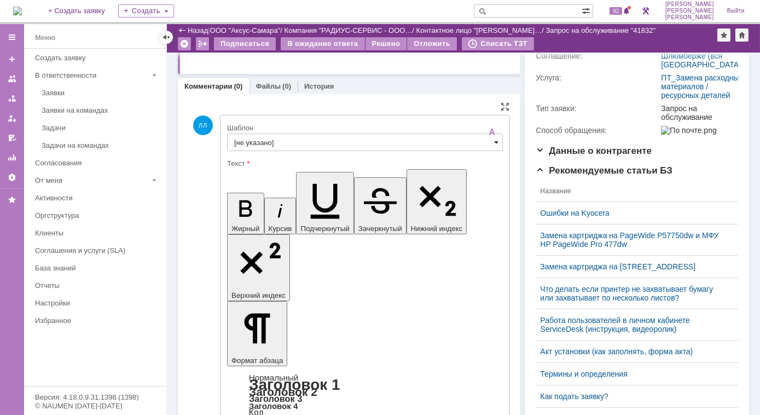
click at [494, 139] on span at bounding box center [496, 142] width 4 height 9
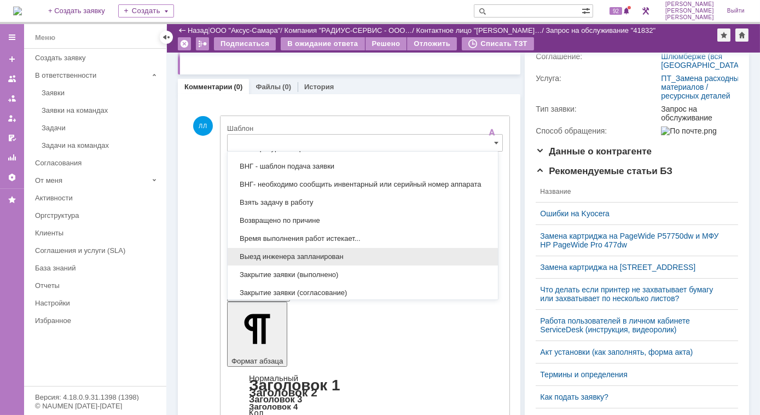
scroll to position [426, 0]
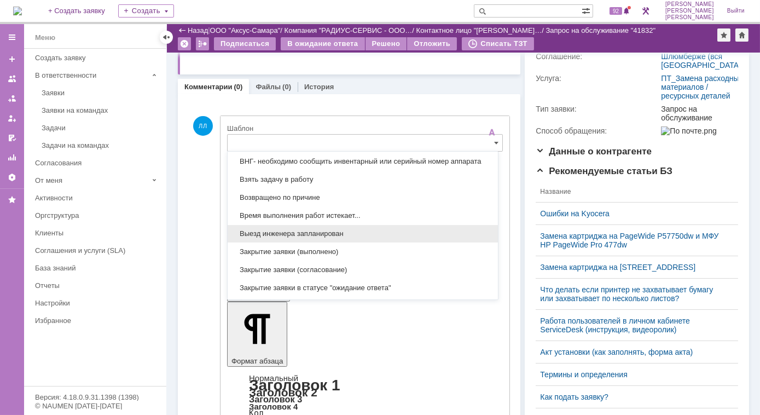
click at [308, 230] on span "Выезд инженера запланирован" at bounding box center [362, 233] width 257 height 9
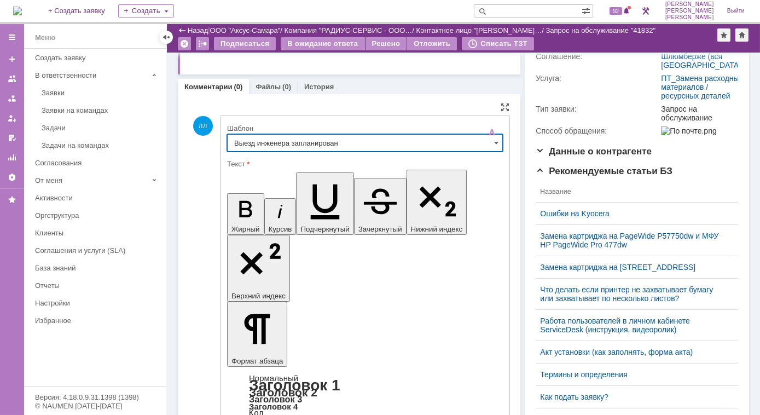
type input "Выезд инженера запланирован"
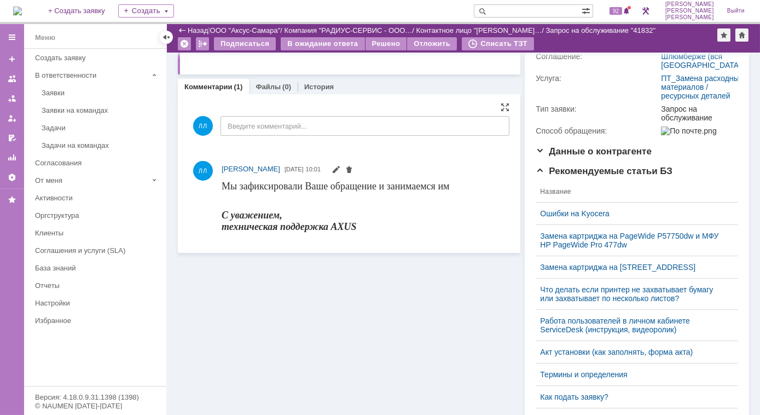
scroll to position [0, 0]
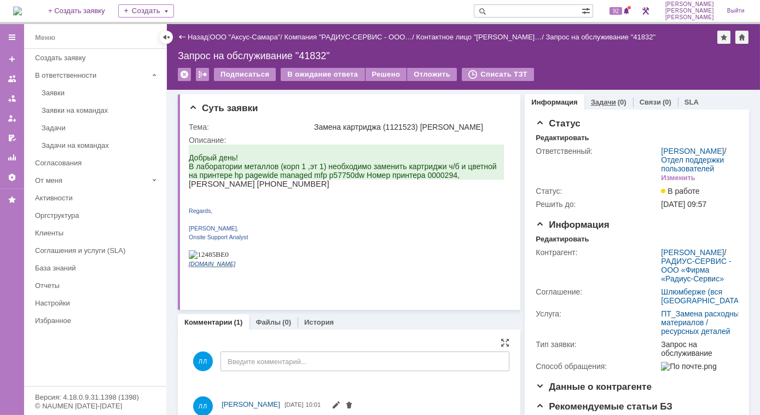
click at [600, 102] on link "Задачи" at bounding box center [603, 102] width 25 height 8
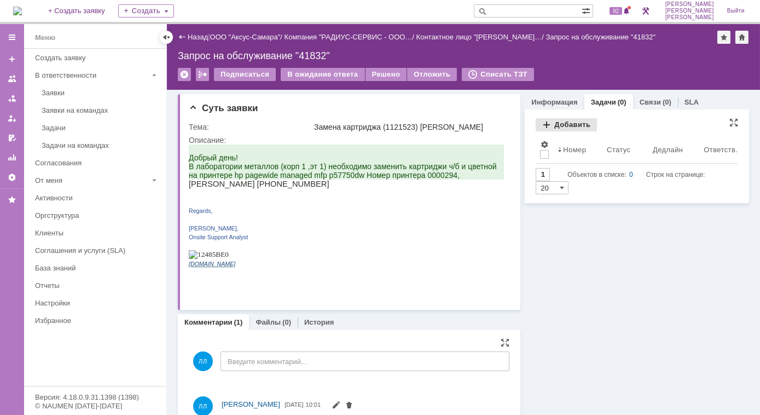
click at [541, 122] on div "Добавить" at bounding box center [566, 124] width 61 height 13
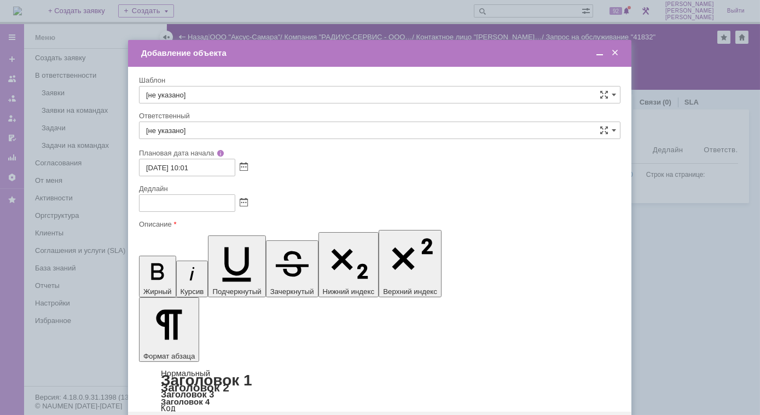
click at [614, 53] on span at bounding box center [615, 53] width 11 height 10
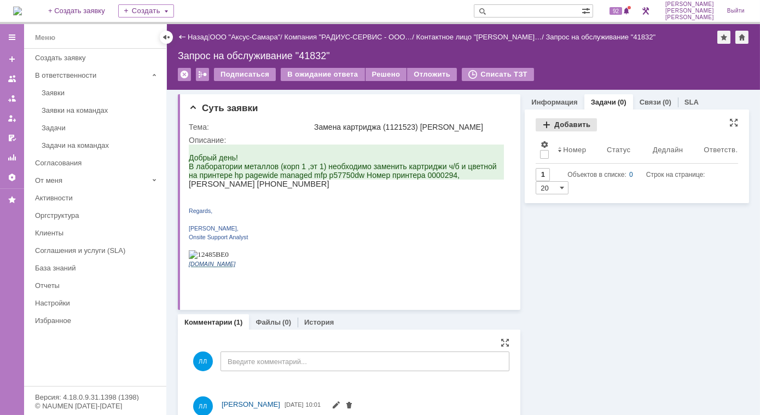
click at [545, 129] on div "Добавить" at bounding box center [566, 124] width 61 height 13
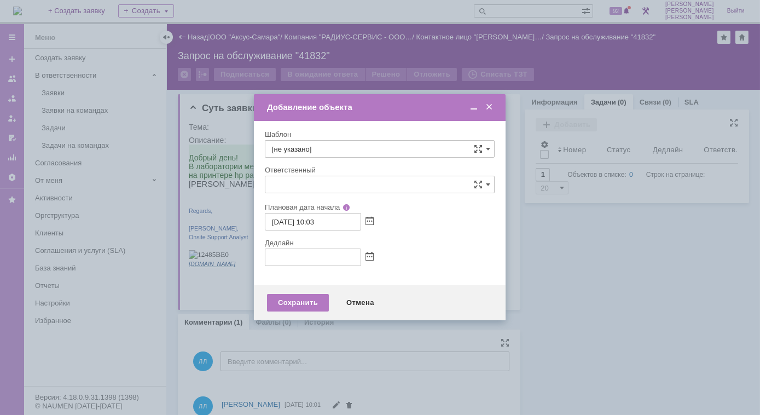
type input "[не указано]"
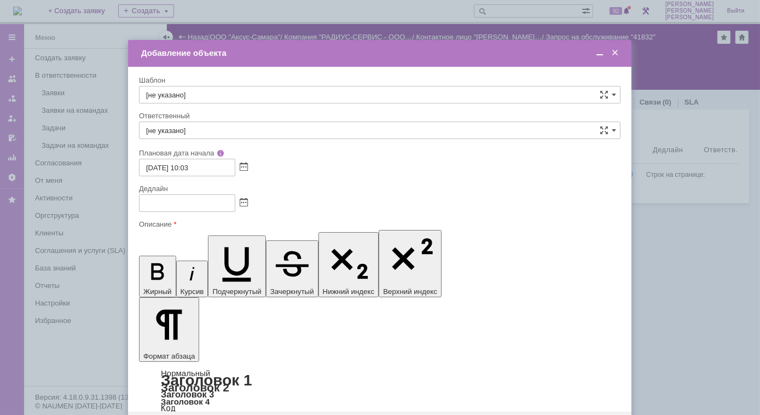
click at [615, 50] on span at bounding box center [615, 53] width 11 height 10
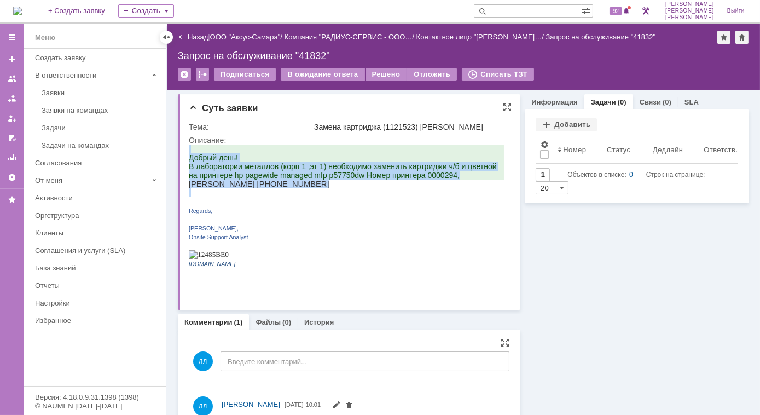
drag, startPoint x: 333, startPoint y: 199, endPoint x: 178, endPoint y: 172, distance: 156.6
click at [188, 172] on html "Добрый день! В лаборатории металлов (корп 1 ,эт 1) необходимо заменить картридж…" at bounding box center [345, 210] width 315 height 132
copy div "Добрый день! В лаборатории металлов (корп 1 ,эт 1) необходимо заменить картридж…"
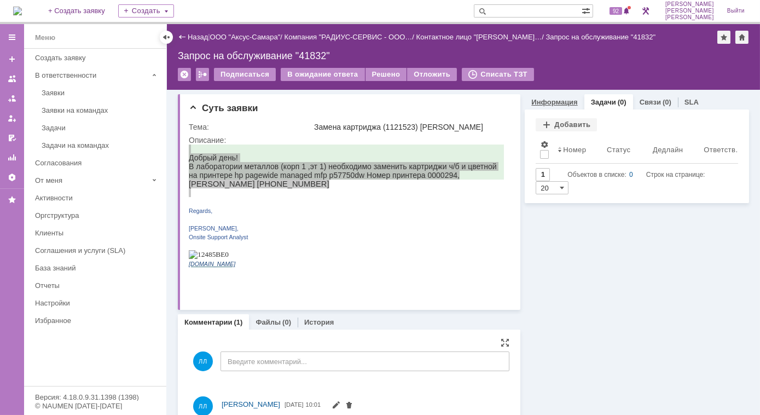
click at [552, 102] on link "Информация" at bounding box center [554, 102] width 46 height 8
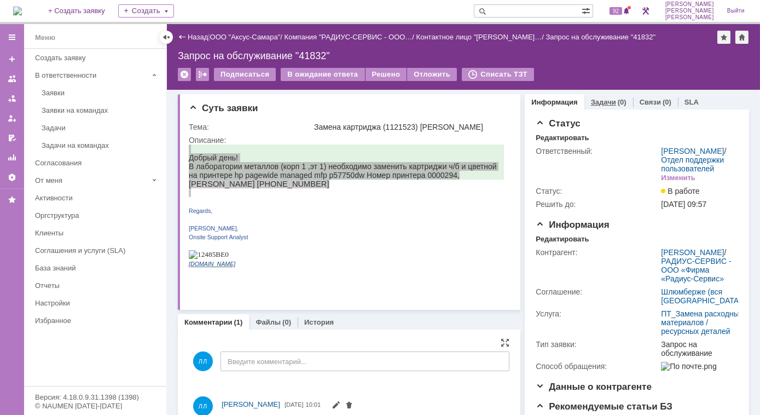
click at [600, 104] on link "Задачи" at bounding box center [603, 102] width 25 height 8
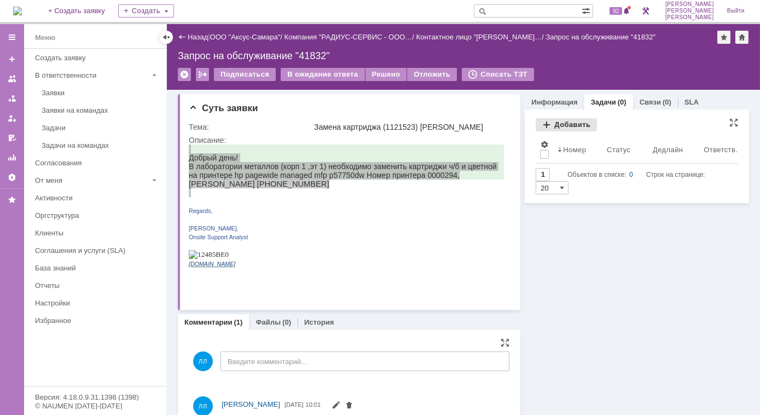
click at [544, 124] on div "Добавить" at bounding box center [566, 124] width 61 height 13
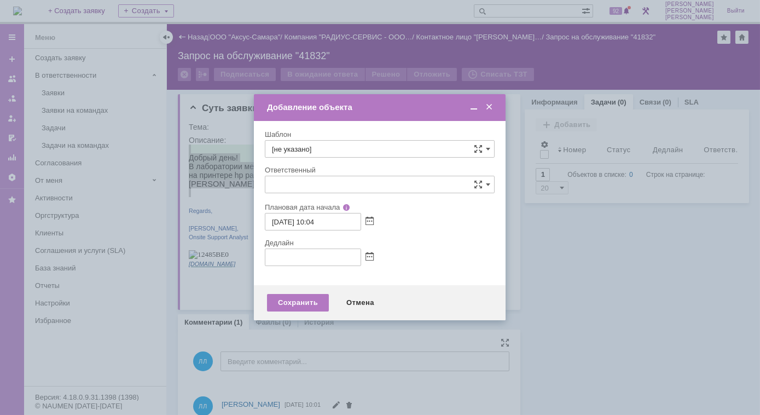
type input "[не указано]"
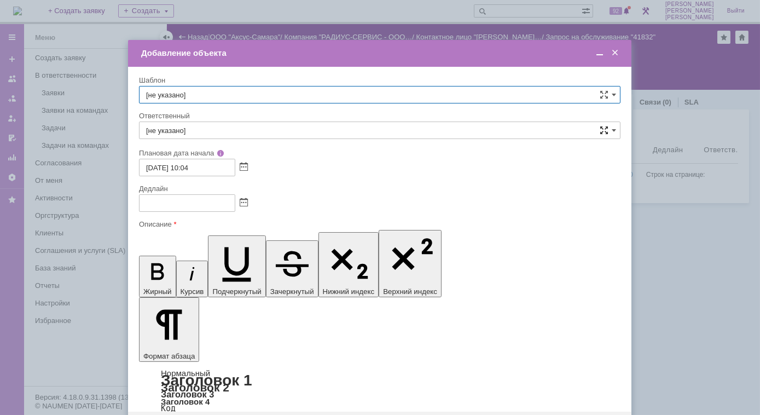
click at [605, 132] on span at bounding box center [604, 130] width 9 height 9
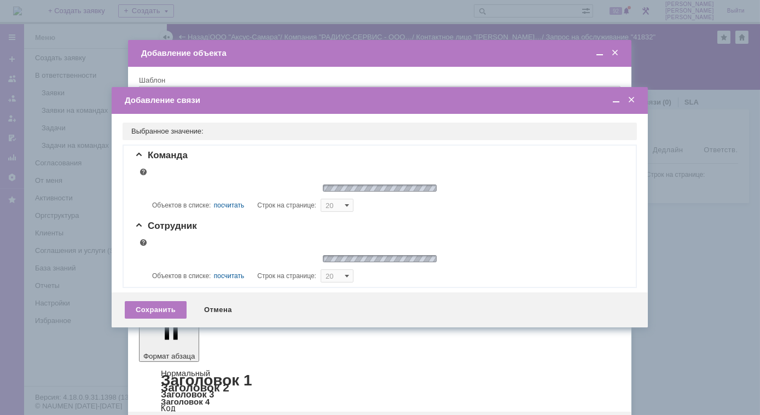
type input "5"
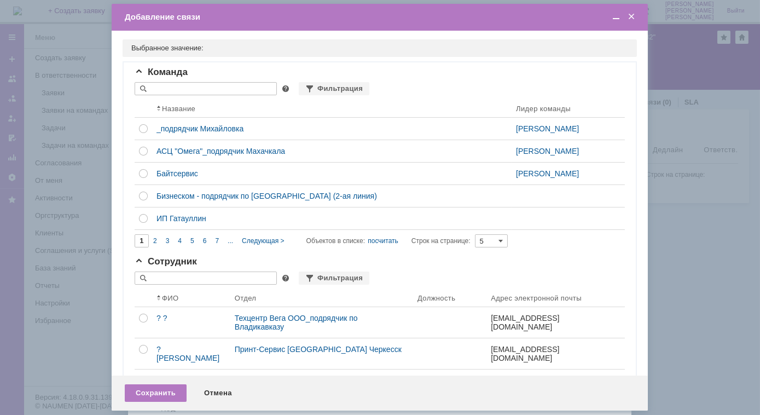
click at [632, 18] on span at bounding box center [631, 17] width 11 height 10
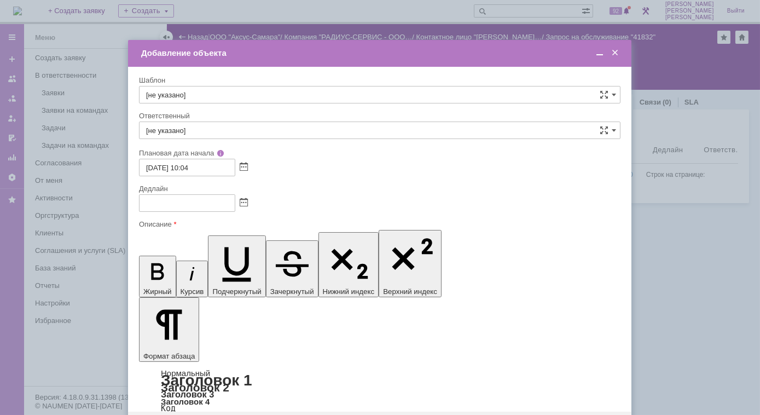
click at [180, 91] on input "[не указано]" at bounding box center [380, 95] width 482 height 18
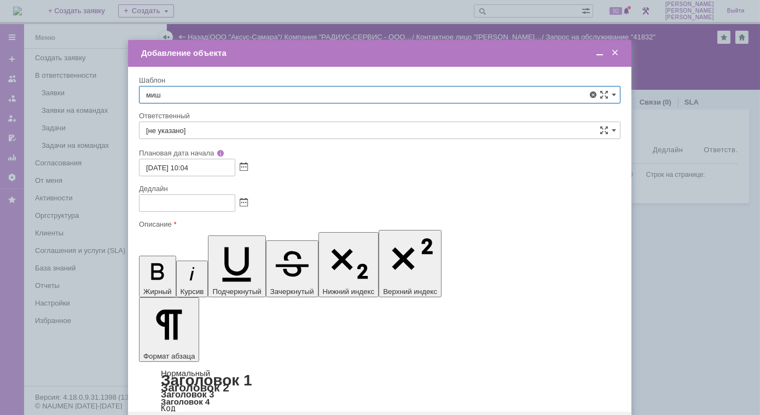
click at [251, 155] on span "менеджер [PERSON_NAME]/ИП [PERSON_NAME]" at bounding box center [379, 156] width 467 height 9
type input "менеджер [PERSON_NAME]/ИП [PERSON_NAME]"
type input "менеджер [PERSON_NAME]"
type input "[DATE] 22:04"
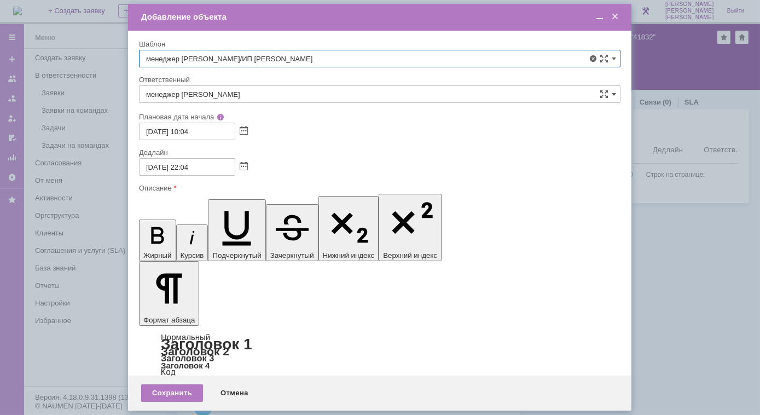
type input "менеджер [PERSON_NAME]/ИП [PERSON_NAME]"
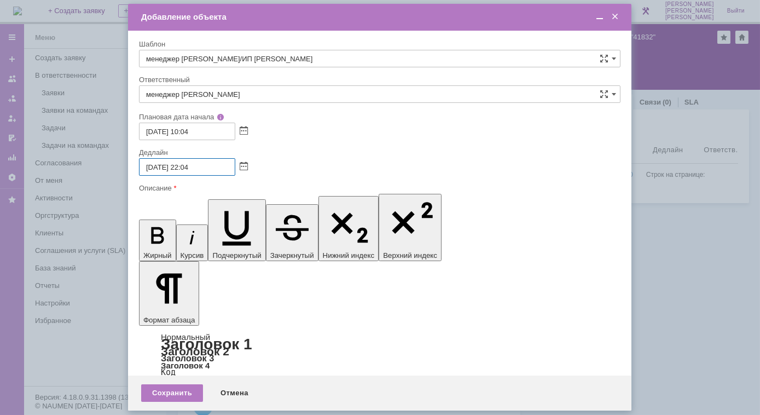
click at [152, 169] on input "[DATE] 22:04" at bounding box center [187, 167] width 96 height 18
type input "[DATE] 17:00"
drag, startPoint x: 284, startPoint y: 3123, endPoint x: 296, endPoint y: 3126, distance: 12.2
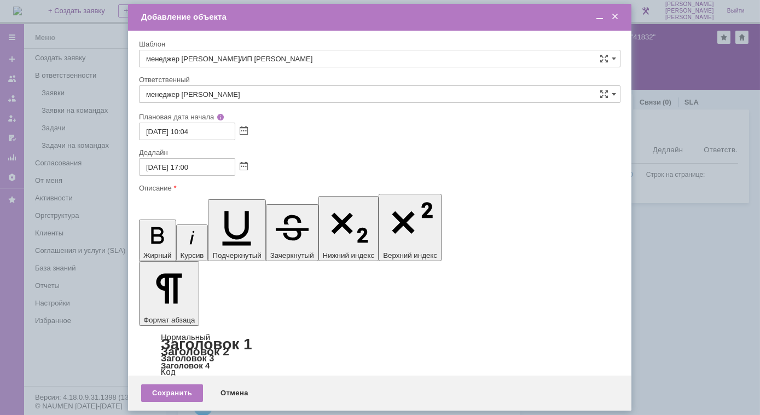
drag, startPoint x: 235, startPoint y: 3123, endPoint x: 422, endPoint y: 3126, distance: 186.6
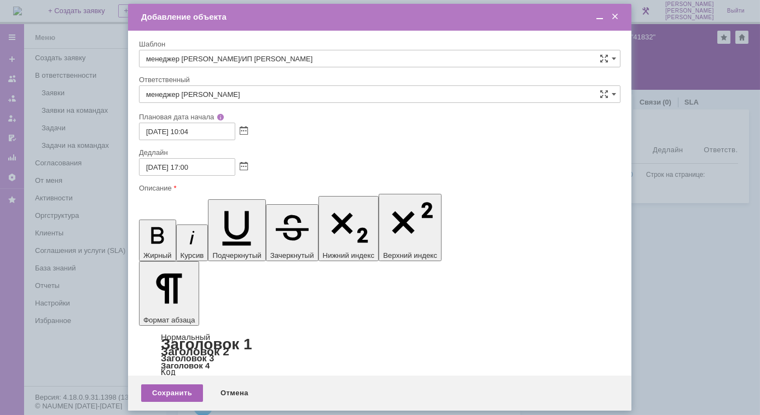
click at [176, 392] on div "Сохранить" at bounding box center [172, 393] width 62 height 18
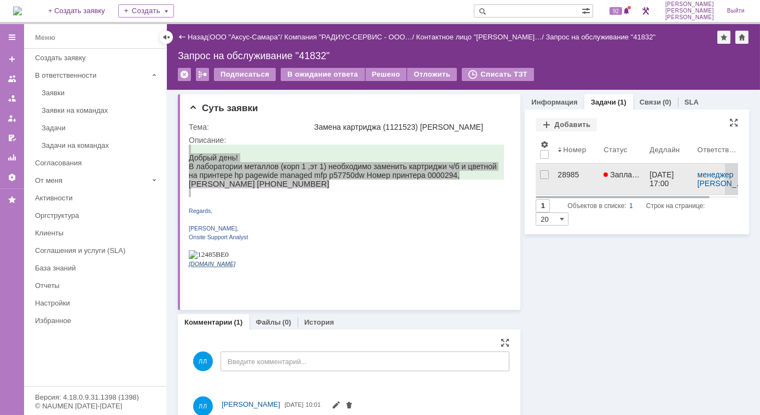
click at [565, 175] on div "28985" at bounding box center [576, 174] width 37 height 9
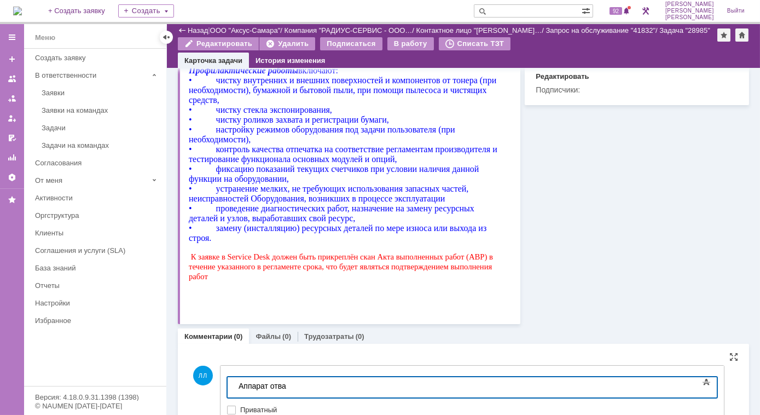
click at [239, 381] on div "Аппарат отва" at bounding box center [315, 385] width 155 height 9
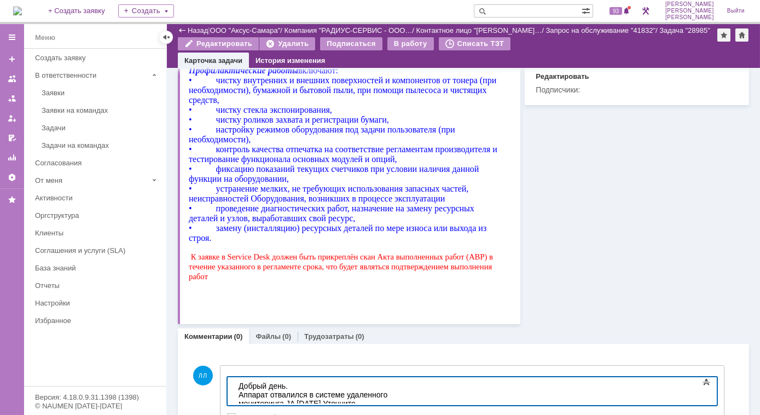
click at [393, 390] on div "Аппарат отвалился в системе удаленного мониторинга JA [DATE] Уточните пожалуйст…" at bounding box center [315, 403] width 155 height 26
click at [393, 393] on div "Аппарат отвалился в системе удаленного мониторинга JA [DATE] Уточните пожалуйст…" at bounding box center [315, 403] width 155 height 26
click at [393, 396] on div "Аппарат отвалился в системе удаленного мониторинга JA [DATE], у точните пожалуй…" at bounding box center [315, 403] width 155 height 26
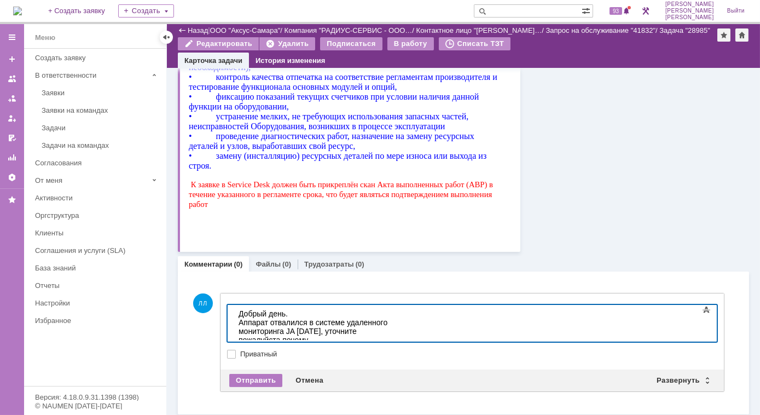
scroll to position [536, 0]
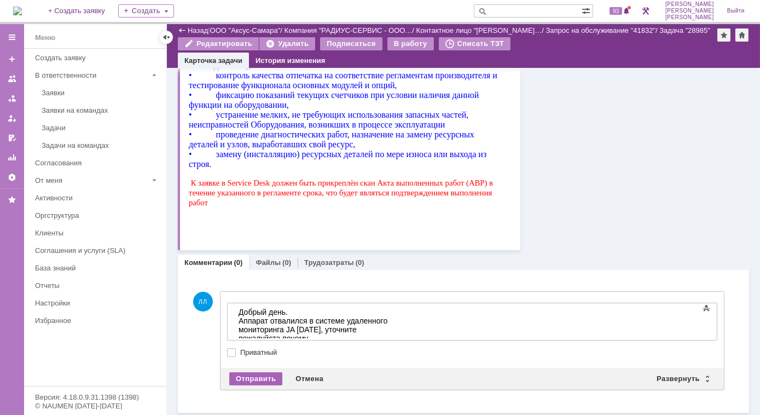
click at [261, 375] on div "Отправить" at bounding box center [255, 378] width 53 height 13
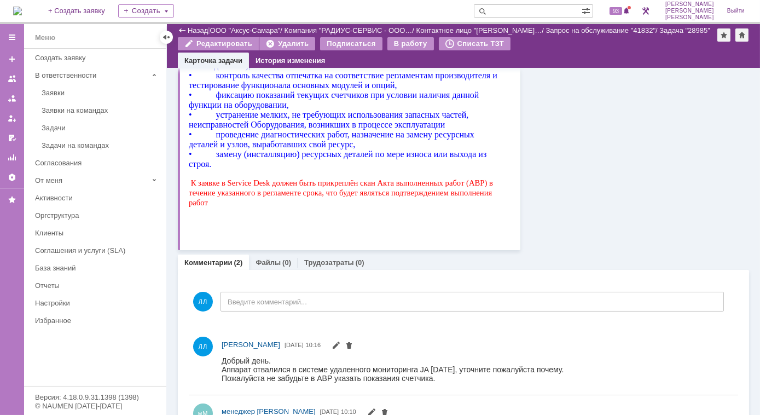
scroll to position [0, 0]
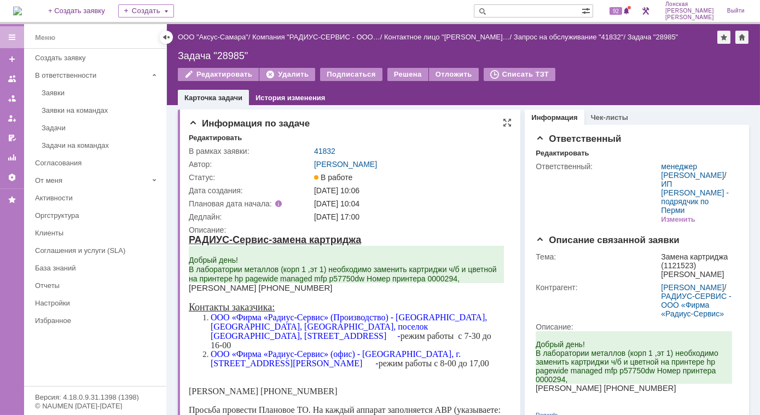
click at [457, 119] on div "Информация по задаче" at bounding box center [350, 123] width 323 height 11
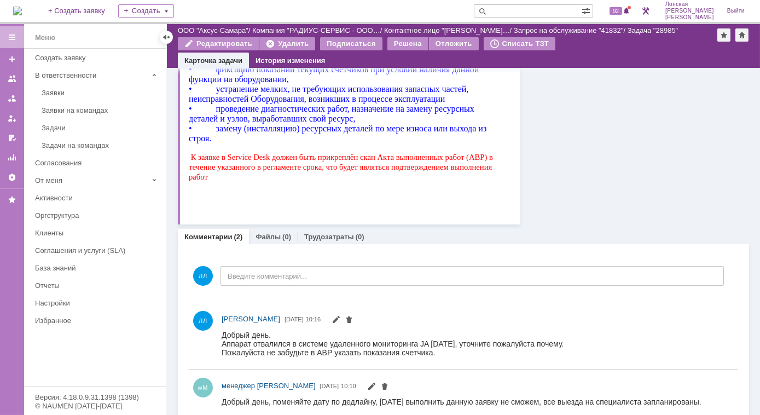
scroll to position [576, 0]
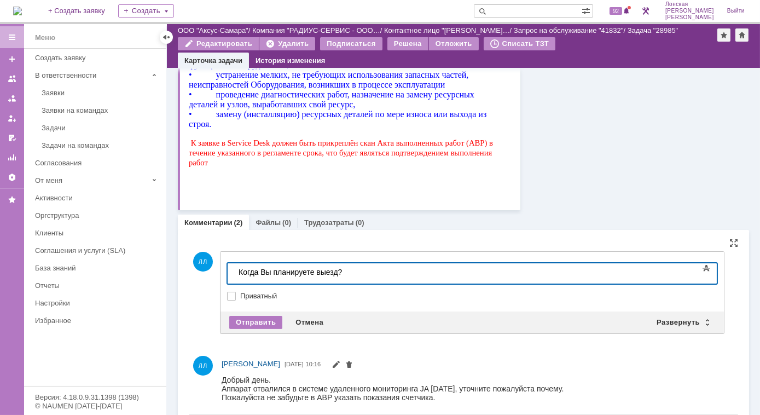
click at [274, 269] on div "Когда Вы планируете выезд?" at bounding box center [315, 271] width 155 height 9
click at [267, 322] on div "Отправить" at bounding box center [255, 322] width 53 height 13
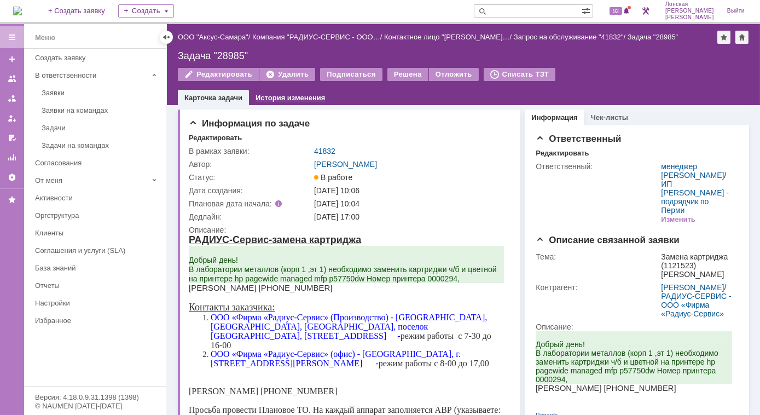
click at [298, 98] on link "История изменения" at bounding box center [290, 98] width 69 height 8
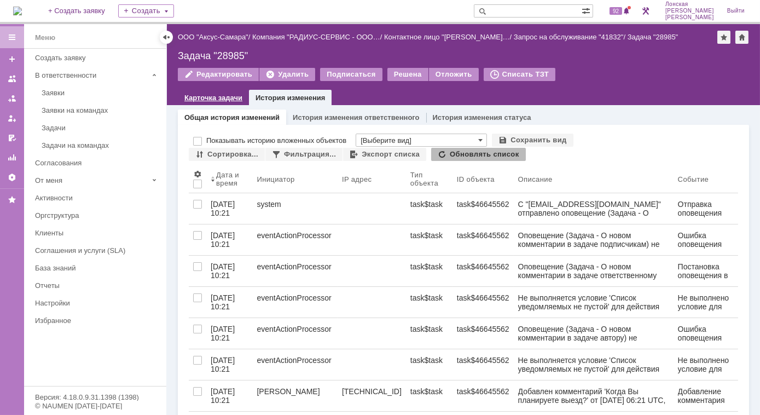
click at [204, 99] on link "Карточка задачи" at bounding box center [213, 98] width 58 height 8
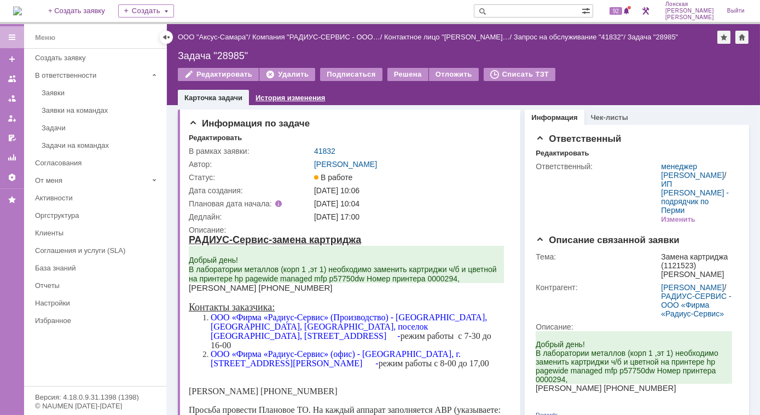
click at [286, 97] on link "История изменения" at bounding box center [290, 98] width 69 height 8
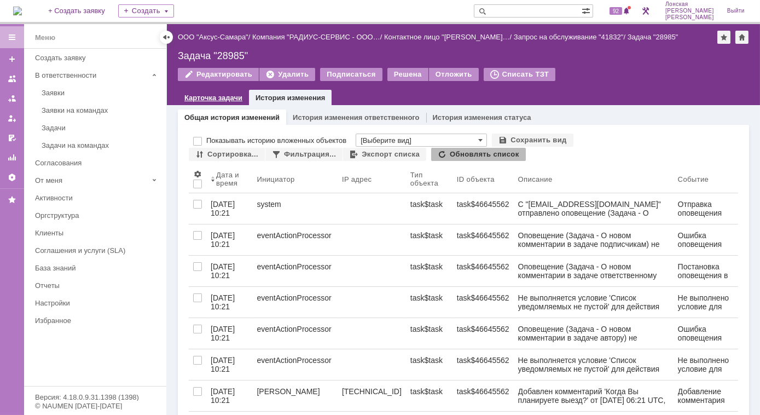
click at [215, 97] on link "Карточка задачи" at bounding box center [213, 98] width 58 height 8
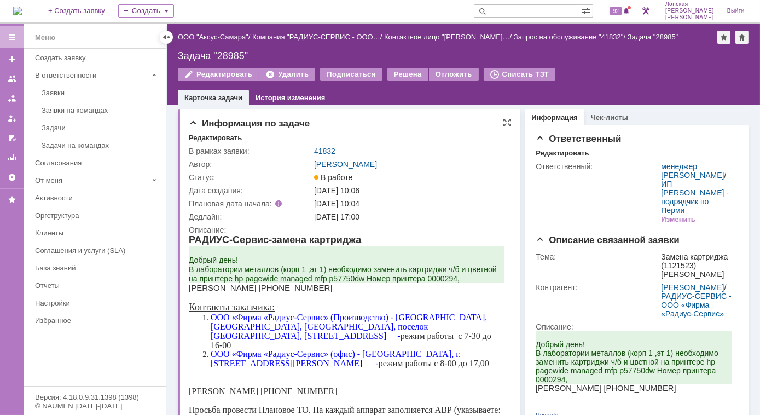
click at [438, 178] on div "В работе" at bounding box center [410, 177] width 192 height 9
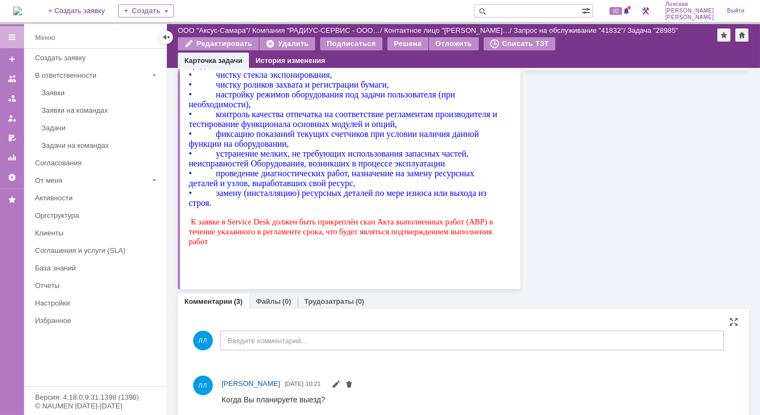
scroll to position [624, 0]
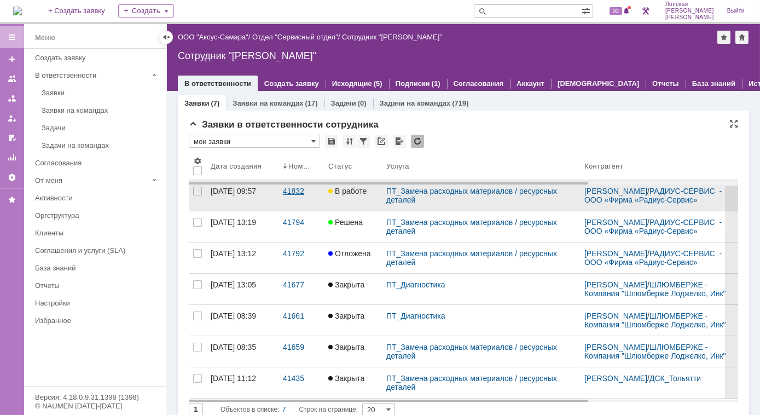
click at [285, 195] on div "41832" at bounding box center [301, 191] width 37 height 9
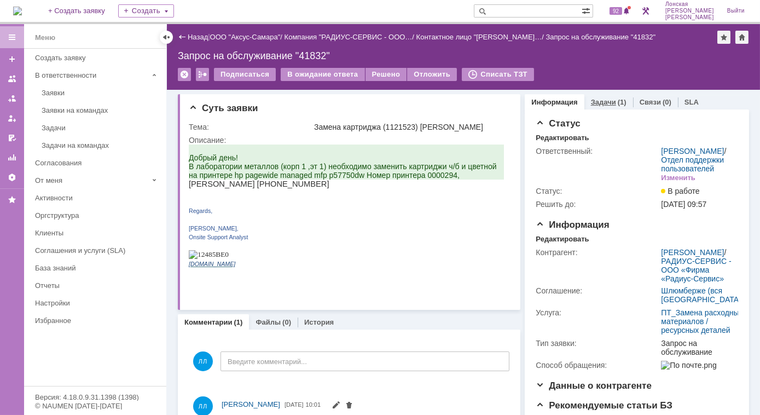
click at [592, 98] on link "Задачи" at bounding box center [603, 102] width 25 height 8
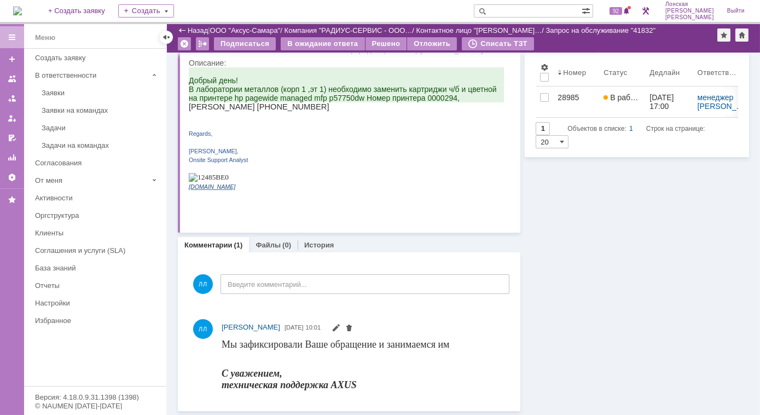
scroll to position [39, 0]
click at [225, 256] on div "Комментарии Добавить комментарий ЛЛ Введите комментарий... 1 Всего комментариев…" at bounding box center [349, 332] width 343 height 159
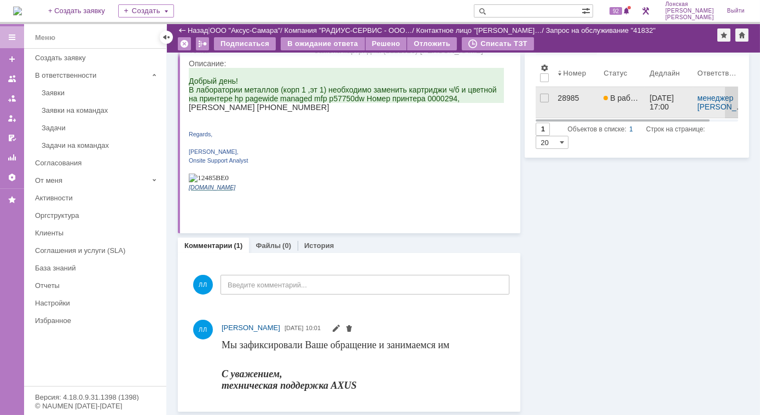
click at [562, 94] on div "28985" at bounding box center [576, 98] width 37 height 9
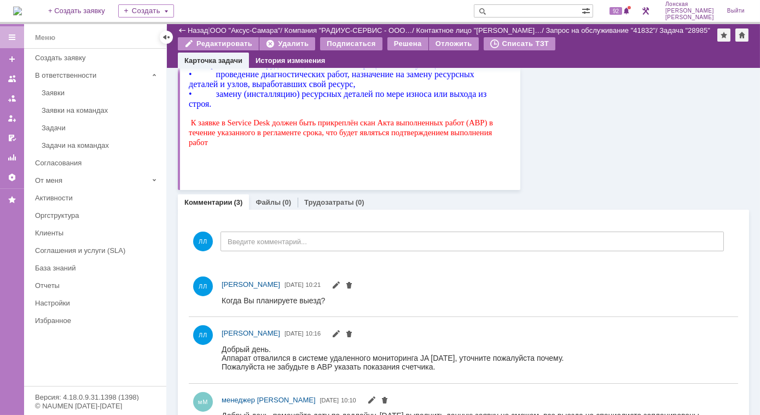
scroll to position [624, 0]
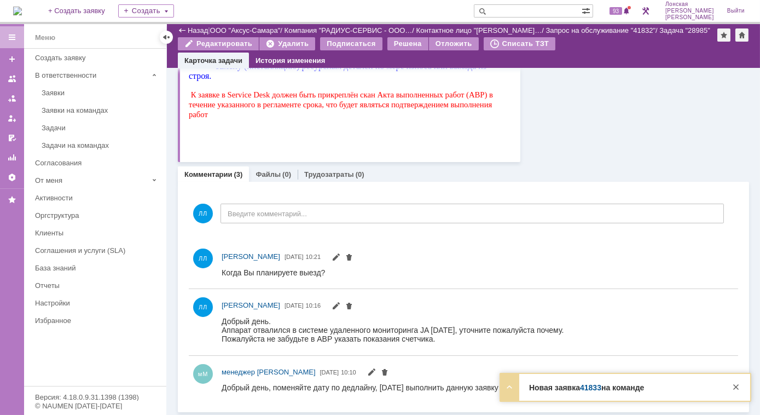
click at [539, 387] on strong "Новая заявка 41833 на команде" at bounding box center [586, 387] width 115 height 9
click at [587, 391] on link "41833" at bounding box center [590, 387] width 21 height 9
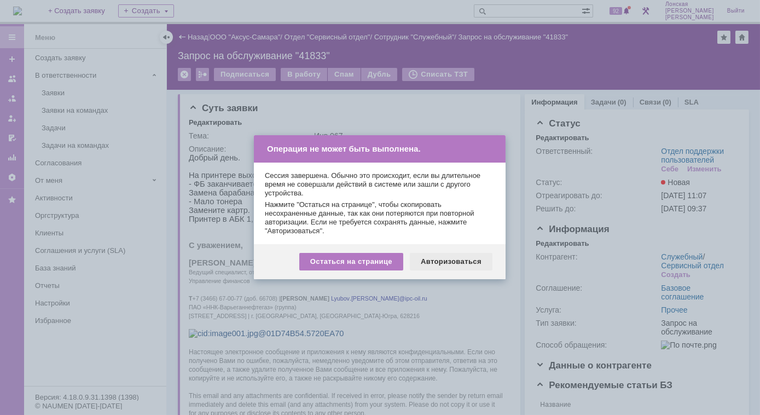
click at [444, 266] on div "Авторизоваться" at bounding box center [451, 262] width 83 height 18
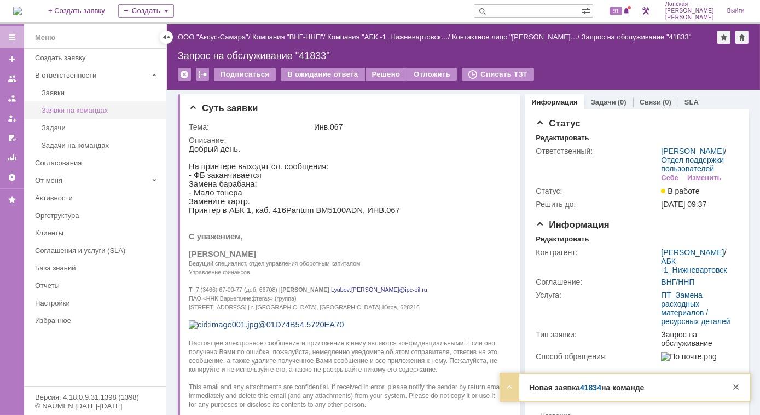
click at [72, 108] on div "Заявки на командах" at bounding box center [101, 110] width 118 height 8
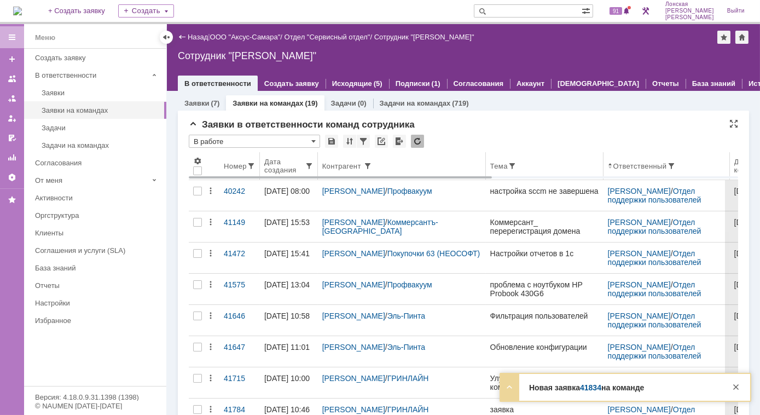
click at [297, 165] on div "Дата создания" at bounding box center [284, 166] width 40 height 16
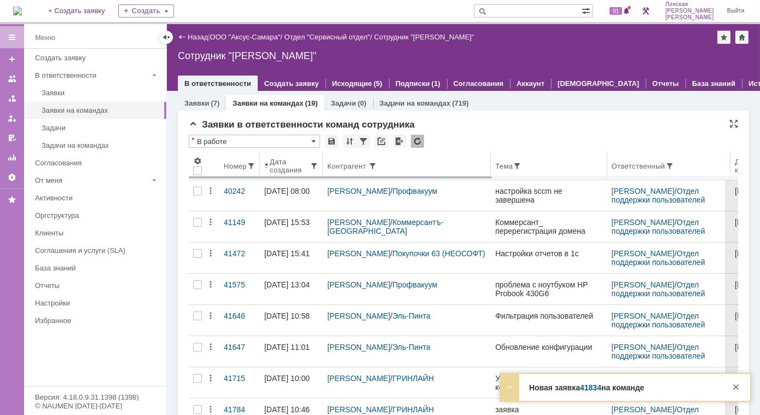
click at [266, 167] on span at bounding box center [266, 165] width 4 height 9
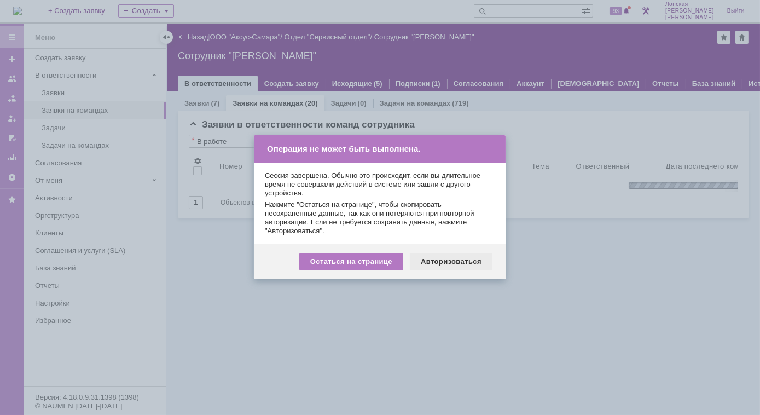
click at [449, 269] on div "Авторизоваться" at bounding box center [451, 262] width 83 height 18
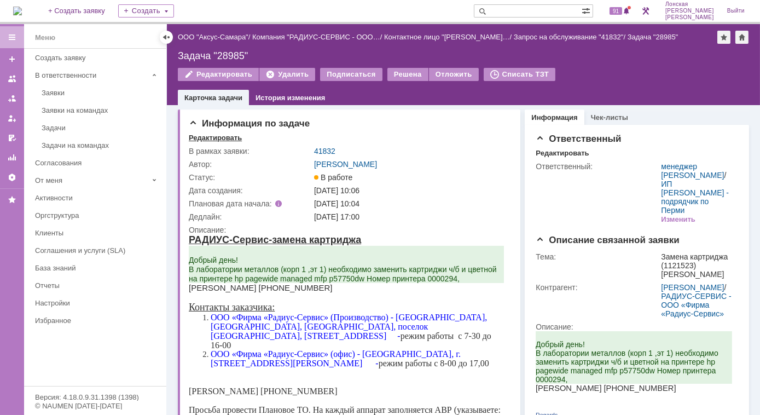
click at [214, 139] on div "Редактировать" at bounding box center [215, 138] width 53 height 9
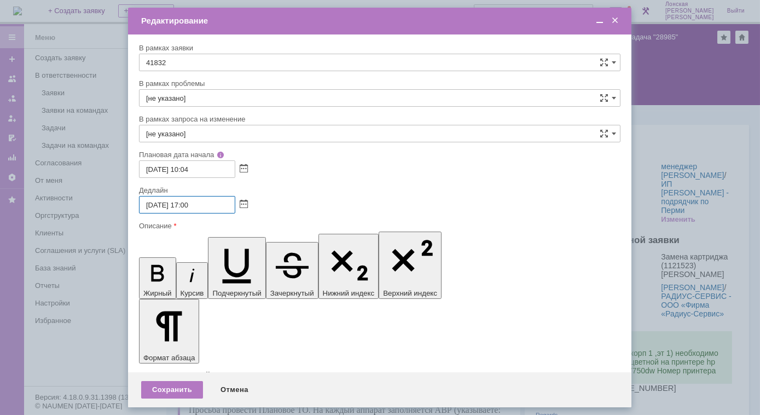
click at [220, 205] on input "17.09.2025 17:00" at bounding box center [187, 205] width 96 height 18
click at [151, 205] on input "17.09.2025 17:00" at bounding box center [187, 205] width 96 height 18
type input "18.09.2025 17:00"
click at [165, 394] on div "Сохранить" at bounding box center [172, 390] width 62 height 18
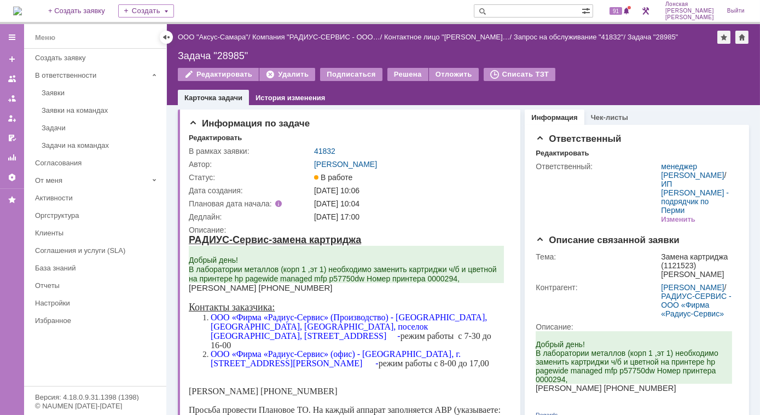
drag, startPoint x: 318, startPoint y: 152, endPoint x: 327, endPoint y: 161, distance: 12.4
click at [320, 152] on link "41832" at bounding box center [324, 151] width 21 height 9
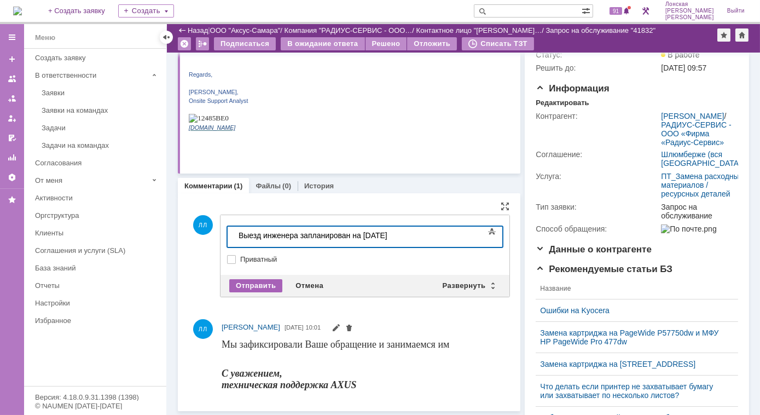
click at [251, 284] on div "Отправить" at bounding box center [255, 285] width 53 height 13
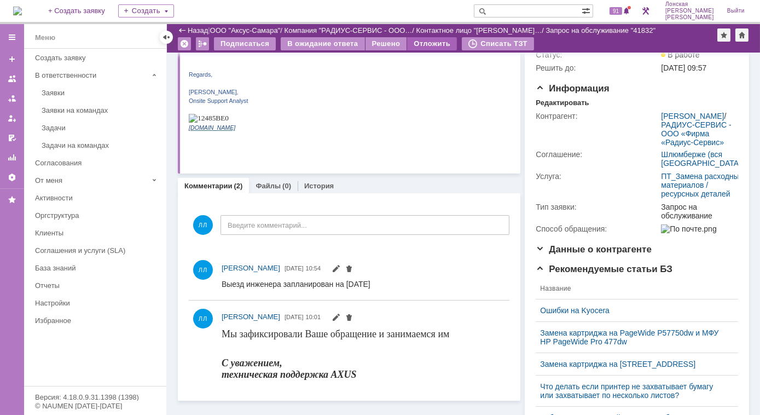
click at [438, 37] on div "Отложить" at bounding box center [432, 43] width 50 height 13
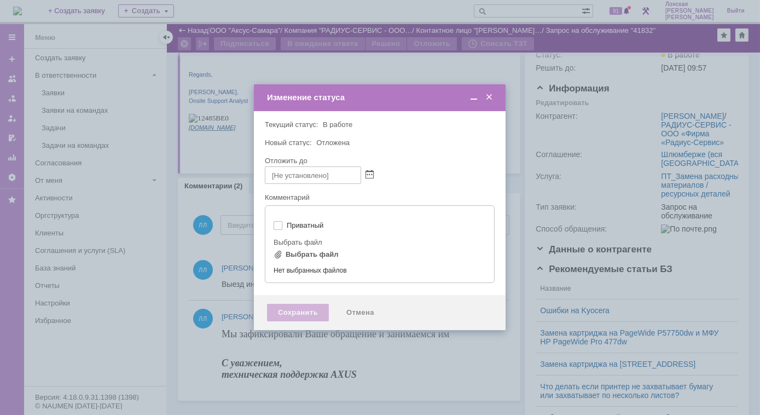
type input "[не указано]"
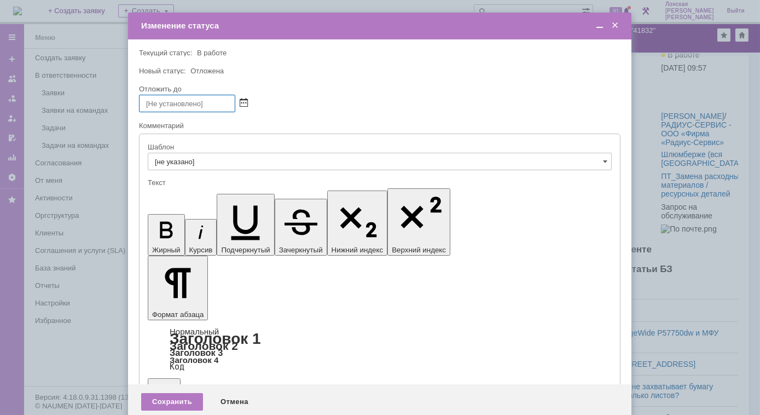
click at [244, 103] on span at bounding box center [244, 103] width 8 height 9
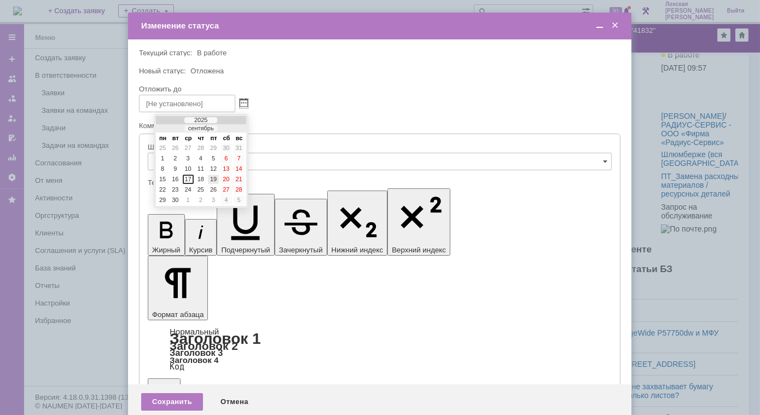
click at [215, 177] on div "19" at bounding box center [213, 179] width 11 height 9
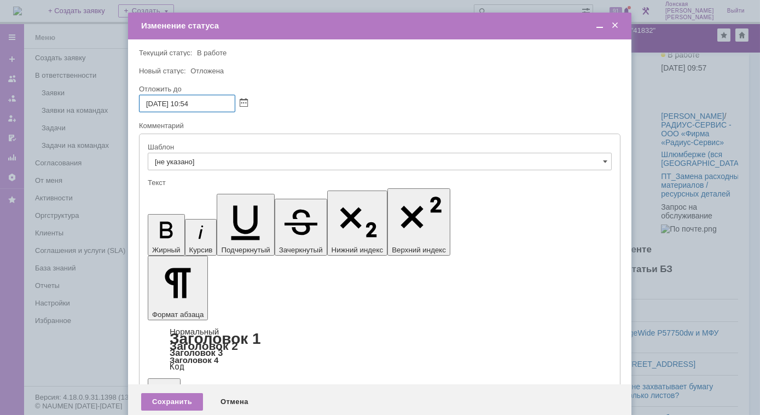
click at [195, 105] on input "19.09.2025 10:54" at bounding box center [187, 104] width 96 height 18
type input "19.09.2025 10:00"
click at [178, 393] on div "Сохранить" at bounding box center [172, 402] width 62 height 18
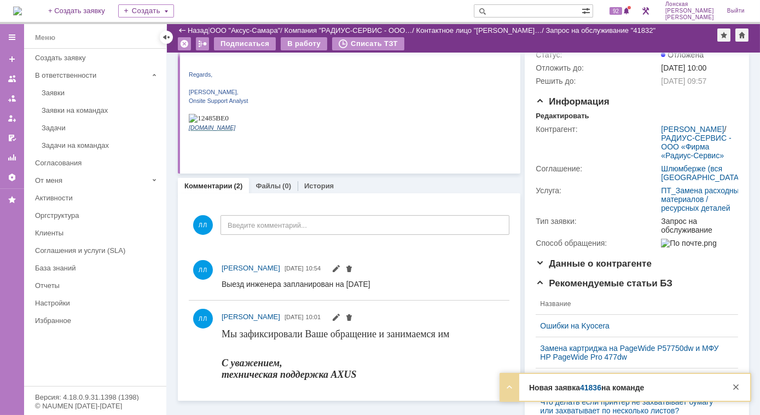
click at [597, 392] on link "41836" at bounding box center [590, 387] width 21 height 9
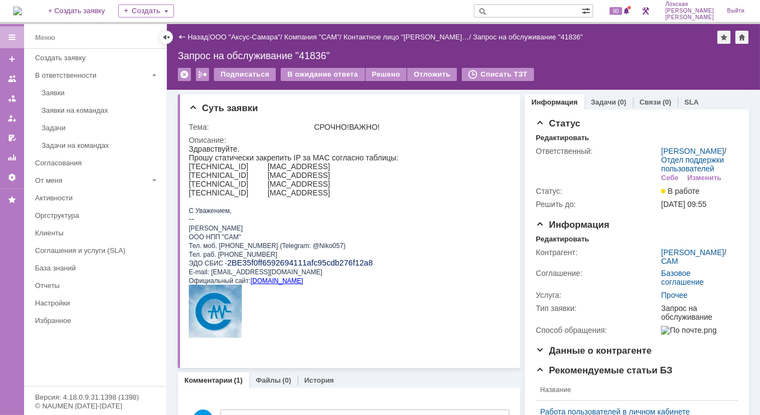
click at [302, 57] on div "Запрос на обслуживание "41836"" at bounding box center [463, 55] width 571 height 11
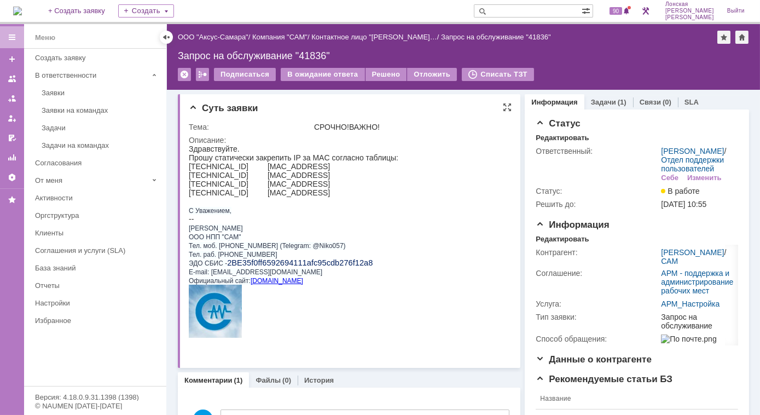
click at [258, 138] on div "Описание:" at bounding box center [349, 140] width 320 height 9
click at [597, 106] on div "Задачи (1)" at bounding box center [608, 102] width 49 height 16
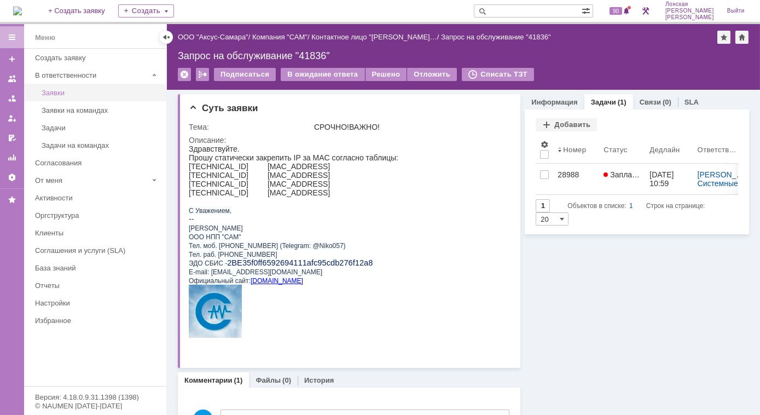
click at [76, 93] on div "Заявки" at bounding box center [101, 93] width 118 height 8
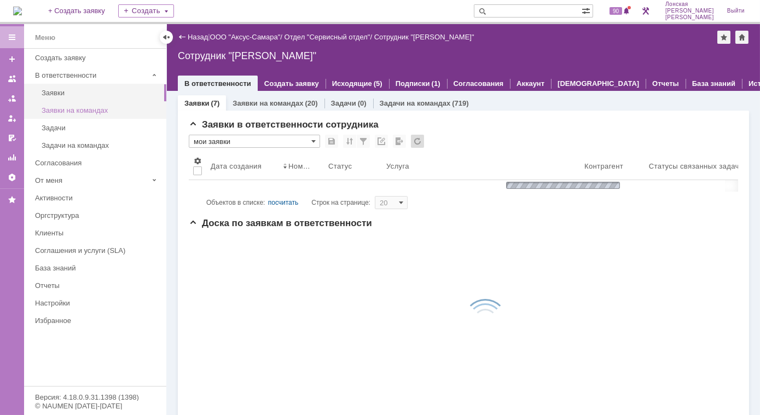
click at [93, 112] on div "Заявки на командах" at bounding box center [101, 110] width 118 height 8
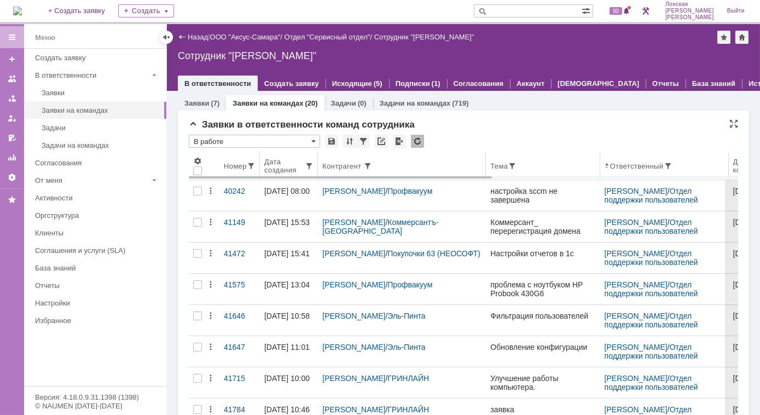
click at [285, 164] on div "Дата создания" at bounding box center [284, 166] width 40 height 16
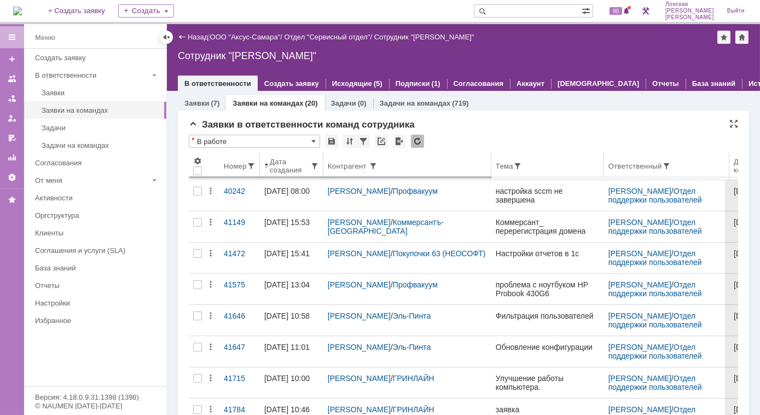
click at [267, 166] on span at bounding box center [266, 165] width 4 height 9
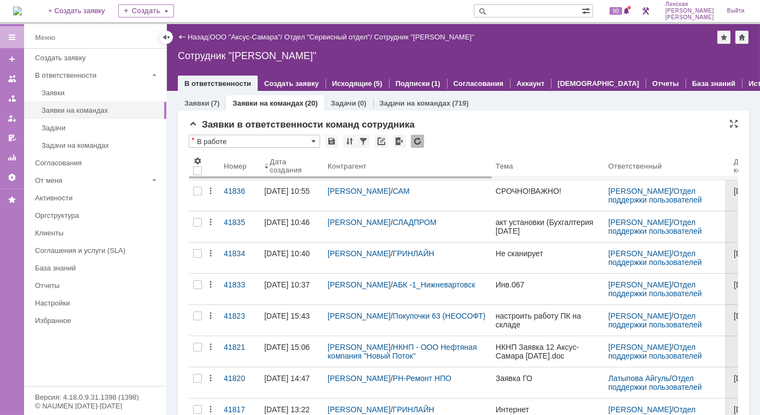
click at [484, 141] on div "* В работе" at bounding box center [463, 142] width 549 height 14
click at [198, 160] on span at bounding box center [197, 161] width 9 height 9
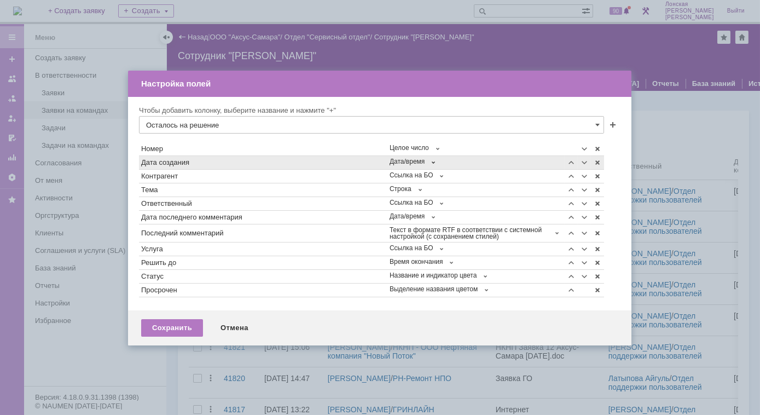
click at [434, 162] on span at bounding box center [433, 162] width 9 height 9
click at [436, 164] on span at bounding box center [433, 162] width 9 height 9
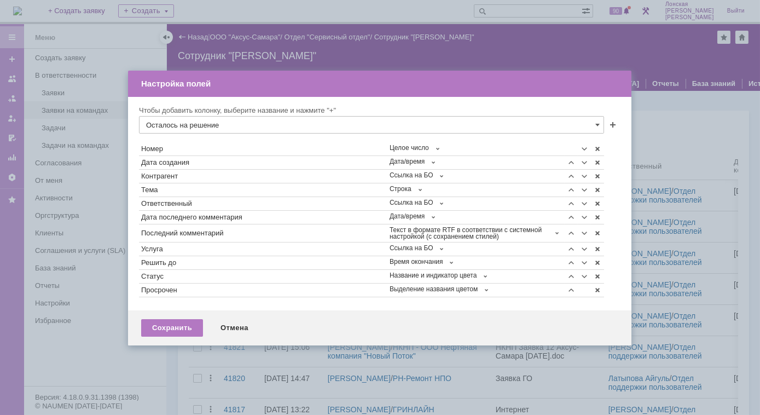
click at [616, 165] on table "Номер Целое число Дата создания Дата/время Контрагент Ссылка на БО Тема Строка …" at bounding box center [380, 219] width 482 height 155
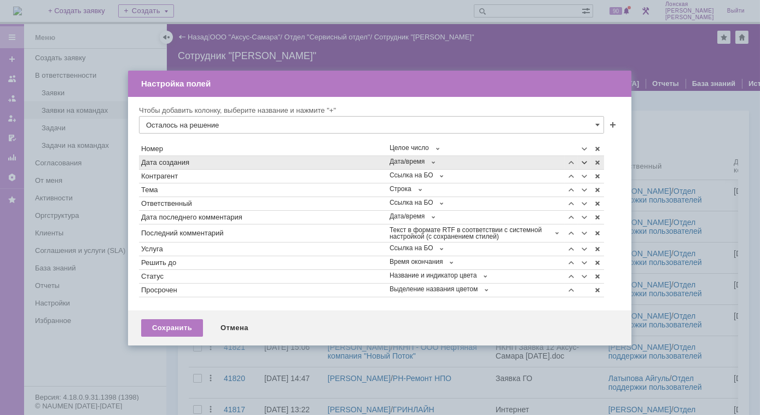
click at [583, 164] on span at bounding box center [584, 162] width 9 height 9
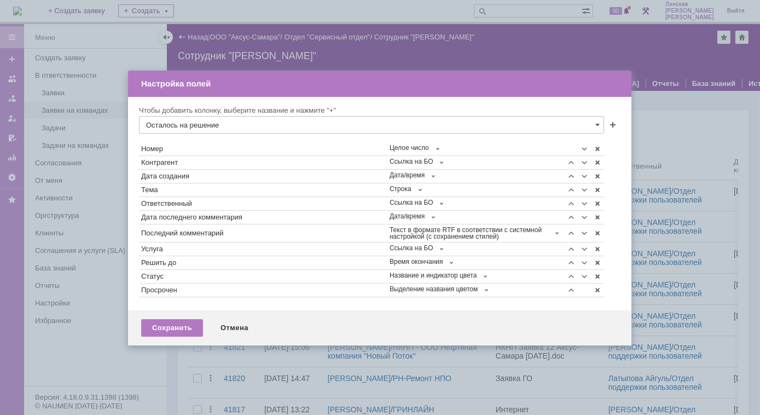
click at [583, 164] on span at bounding box center [584, 162] width 9 height 9
type input "Осталось на решение"
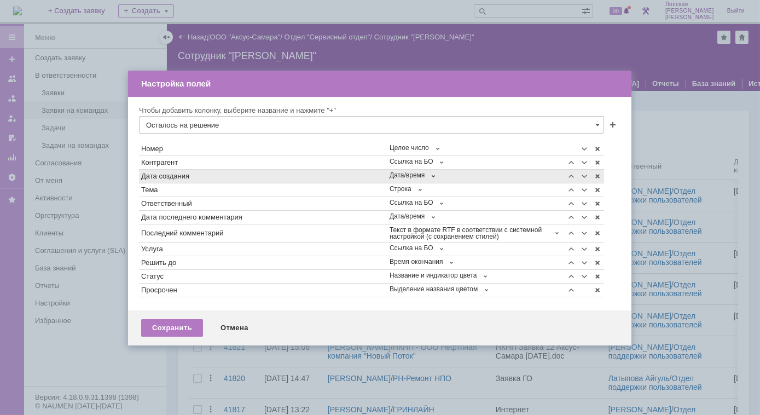
click at [436, 177] on span at bounding box center [433, 176] width 9 height 9
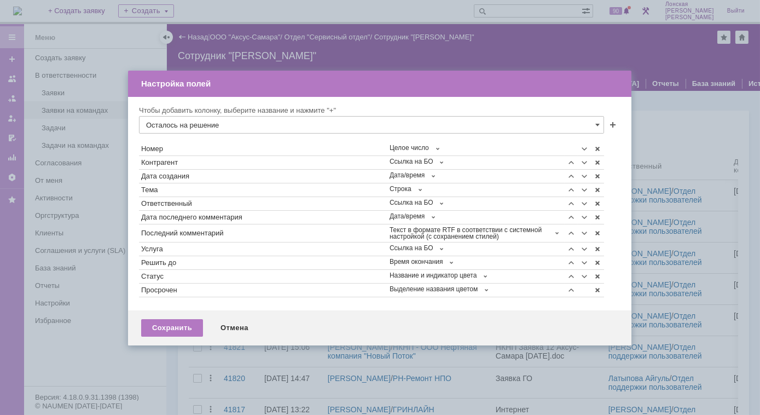
click at [434, 203] on span at bounding box center [435, 203] width 9 height 9
drag, startPoint x: 183, startPoint y: 329, endPoint x: 184, endPoint y: 323, distance: 6.2
click at [182, 329] on div "Сохранить" at bounding box center [172, 328] width 62 height 18
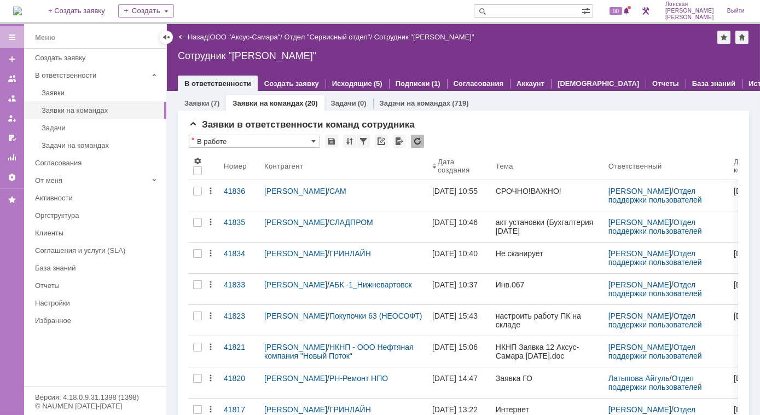
click at [267, 95] on div "Заявки на командах (20)" at bounding box center [275, 103] width 98 height 16
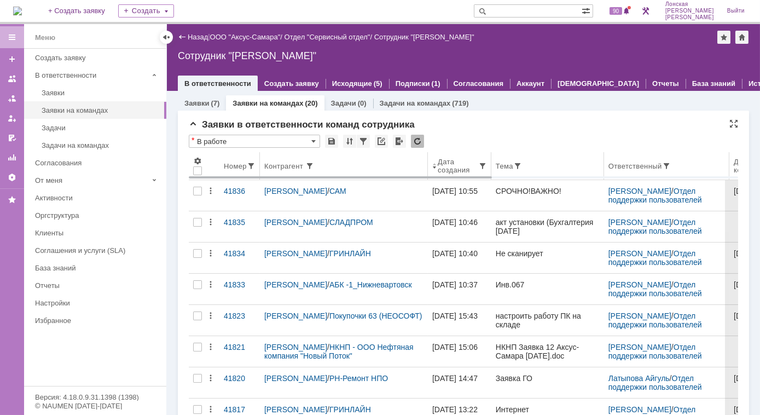
click at [367, 172] on th "Контрагент" at bounding box center [344, 166] width 168 height 28
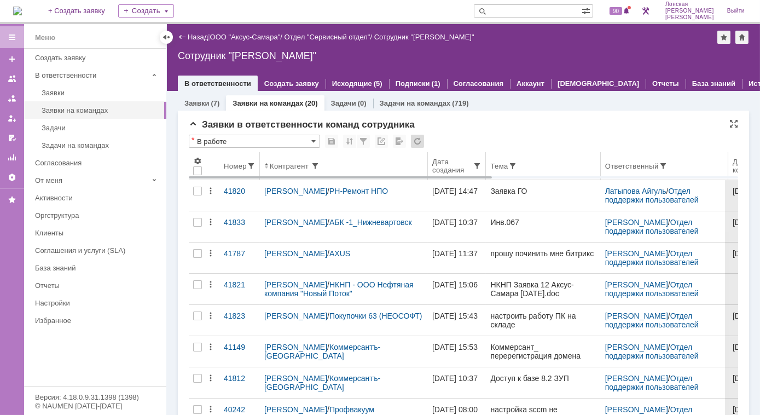
click at [356, 168] on div "Контрагент" at bounding box center [343, 165] width 159 height 9
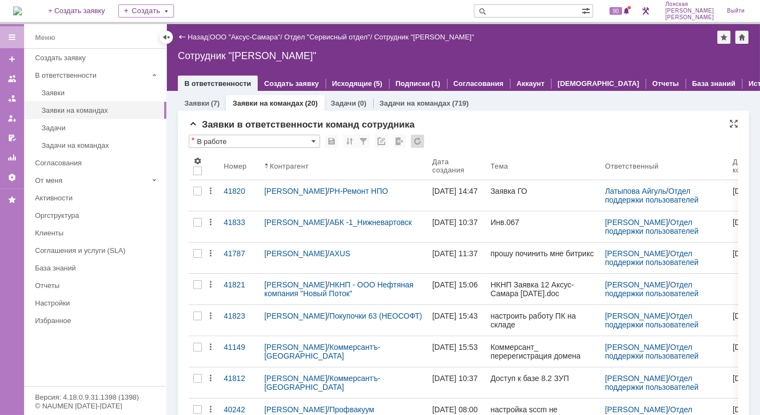
click at [567, 124] on div "Заявки в ответственности команд сотрудника" at bounding box center [463, 124] width 549 height 11
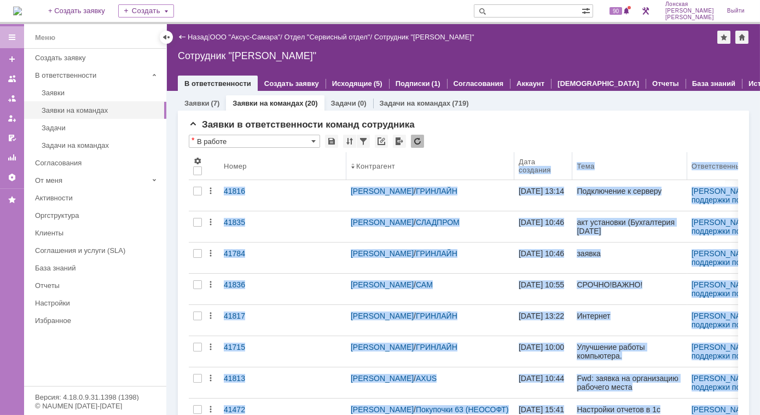
drag, startPoint x: 460, startPoint y: 164, endPoint x: 346, endPoint y: 173, distance: 113.6
click at [346, 173] on body "Идет загрузка, пожалуйста, подождите. На домашнюю + Создать заявку Создать 90 Л…" at bounding box center [380, 207] width 760 height 415
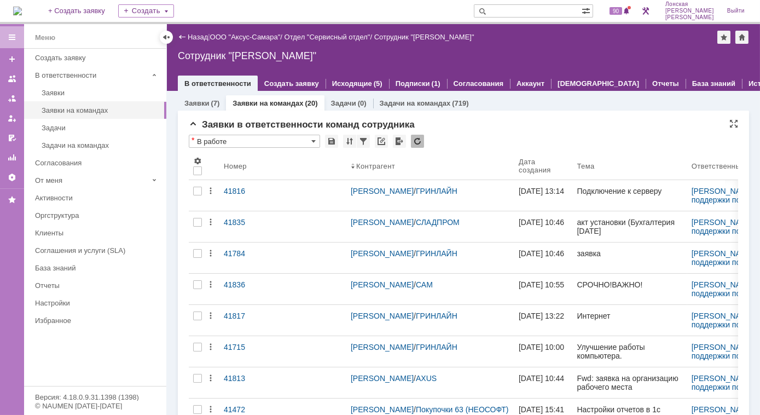
click at [525, 120] on div "Заявки в ответственности команд сотрудника" at bounding box center [463, 124] width 549 height 11
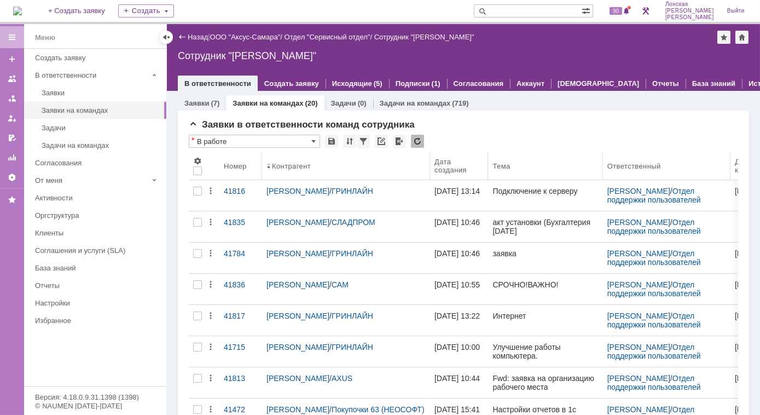
drag, startPoint x: 343, startPoint y: 163, endPoint x: 262, endPoint y: 167, distance: 81.1
click at [262, 167] on body "Идет загрузка, пожалуйста, подождите. На домашнюю + Создать заявку Создать 90 Л…" at bounding box center [380, 207] width 760 height 415
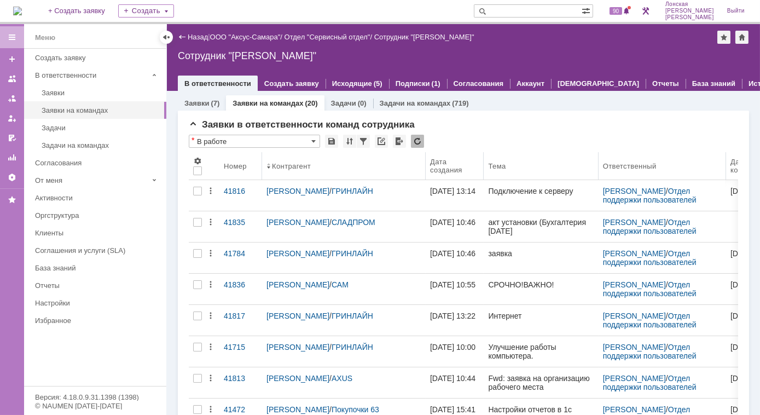
click at [425, 164] on body "Идет загрузка, пожалуйста, подождите. На домашнюю + Создать заявку Создать 90 Л…" at bounding box center [380, 207] width 760 height 415
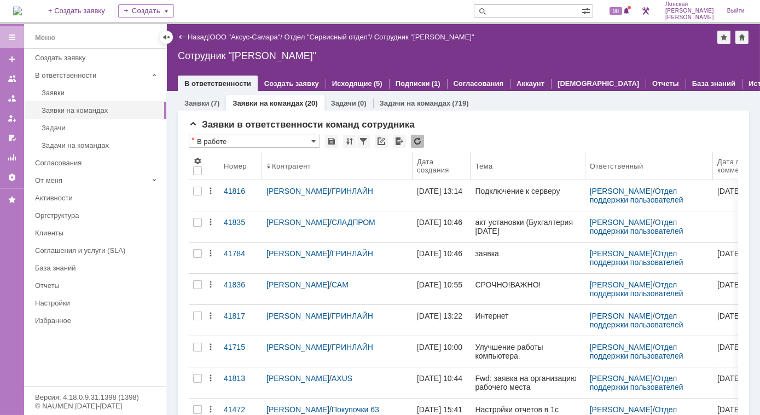
drag, startPoint x: 425, startPoint y: 164, endPoint x: 413, endPoint y: 167, distance: 13.0
click at [413, 167] on body "Идет загрузка, пожалуйста, подождите. На домашнюю + Создать заявку Создать 90 Л…" at bounding box center [380, 207] width 760 height 415
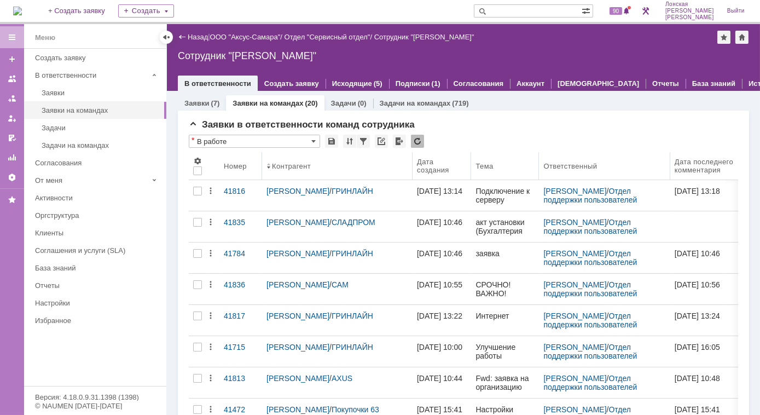
drag, startPoint x: 577, startPoint y: 164, endPoint x: 538, endPoint y: 172, distance: 40.2
click at [538, 172] on body "Идет загрузка, пожалуйста, подождите. На домашнюю + Создать заявку Создать 90 Л…" at bounding box center [380, 207] width 760 height 415
click at [672, 165] on body "Идет загрузка, пожалуйста, подождите. На домашнюю + Создать заявку Создать 90 Л…" at bounding box center [380, 207] width 760 height 415
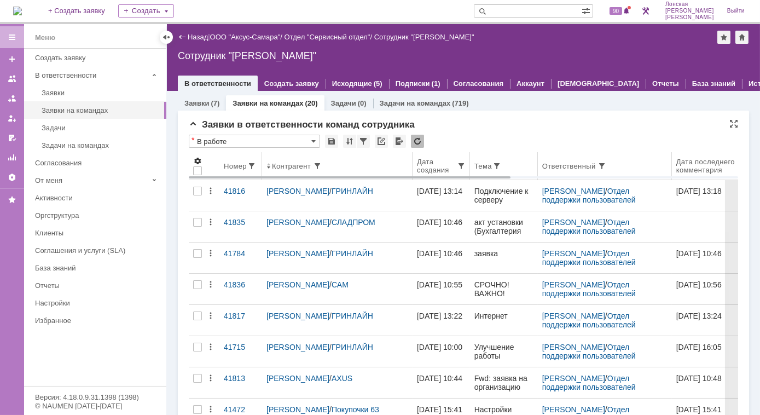
click at [199, 158] on span at bounding box center [197, 161] width 9 height 9
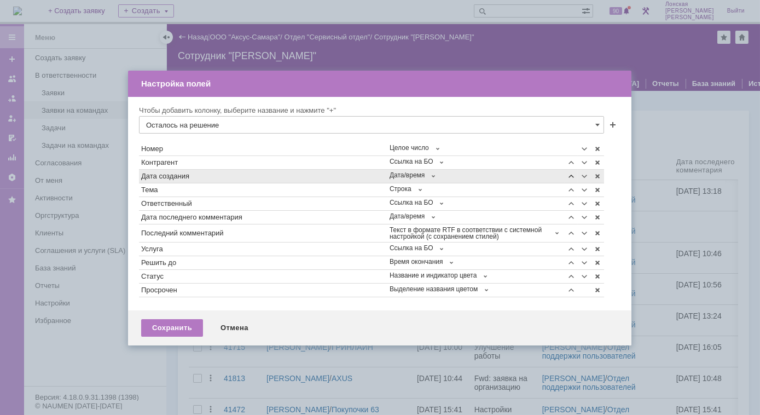
click at [573, 177] on span at bounding box center [571, 176] width 9 height 9
type input "Осталось на решение"
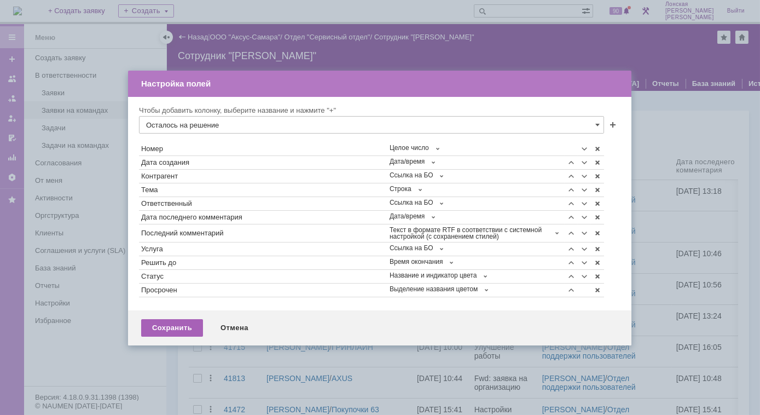
click at [186, 328] on div "Сохранить" at bounding box center [172, 328] width 62 height 18
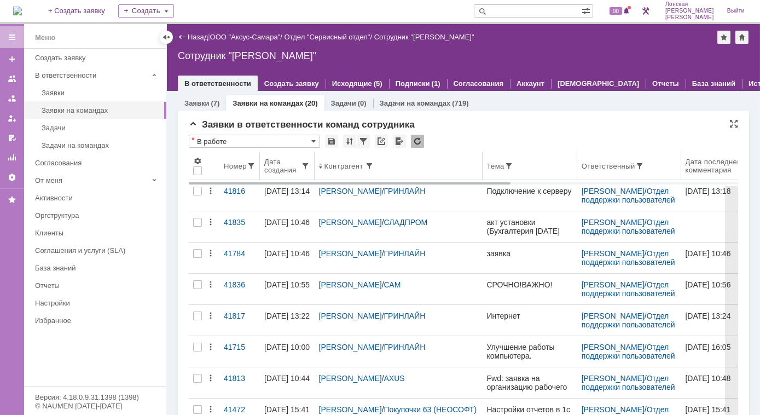
click at [274, 169] on div "Дата создания" at bounding box center [282, 166] width 37 height 16
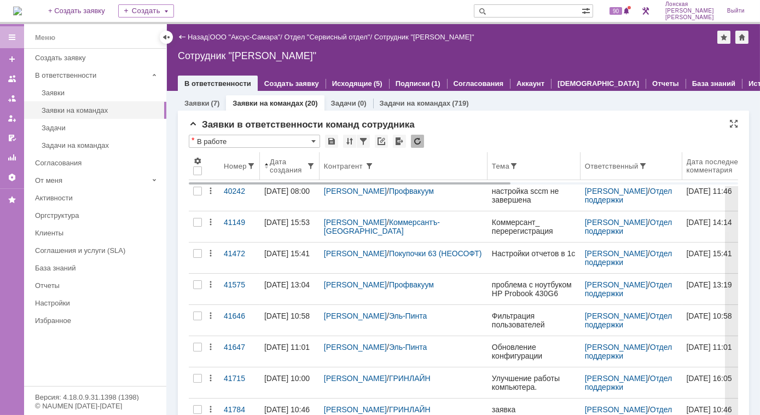
click at [267, 170] on span at bounding box center [266, 165] width 4 height 9
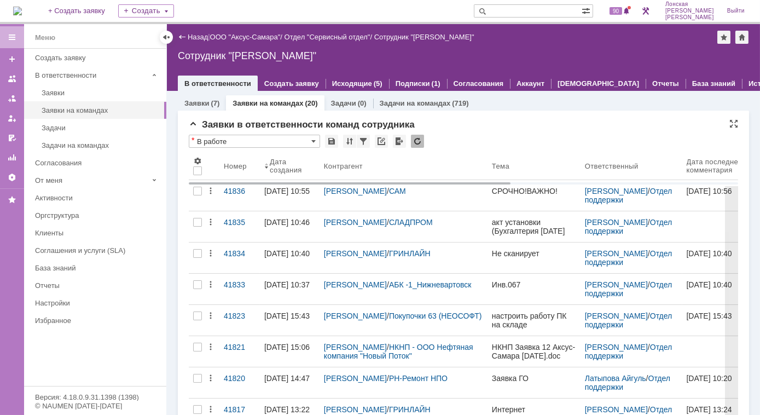
click at [92, 111] on div "Заявки на командах" at bounding box center [101, 110] width 118 height 8
click at [216, 108] on div "Заявки (7)" at bounding box center [202, 103] width 48 height 16
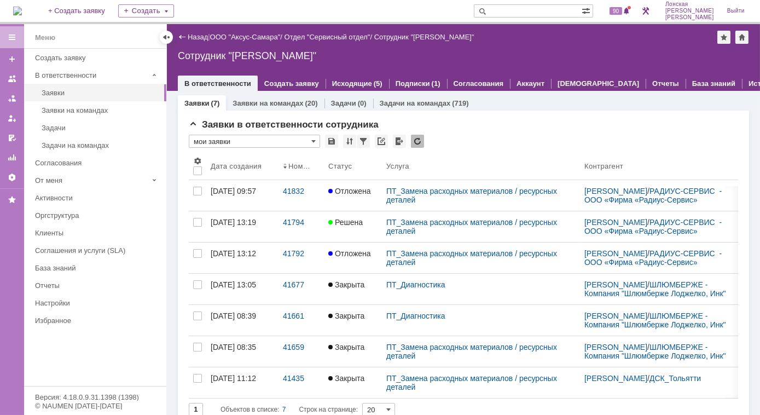
click at [264, 103] on link "Заявки на командах" at bounding box center [268, 103] width 71 height 8
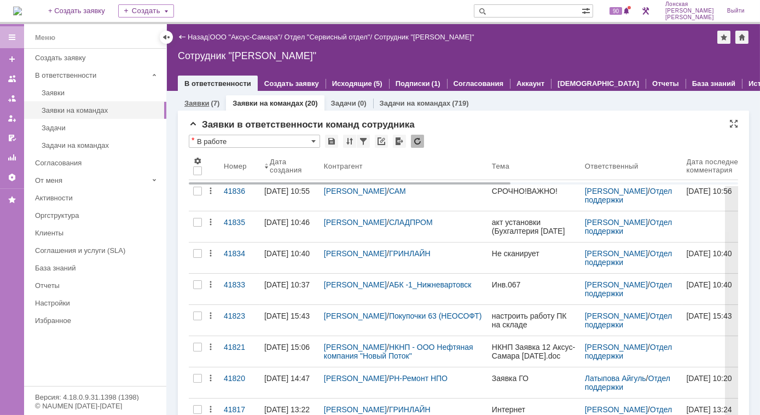
click at [211, 106] on div "(7)" at bounding box center [215, 103] width 9 height 8
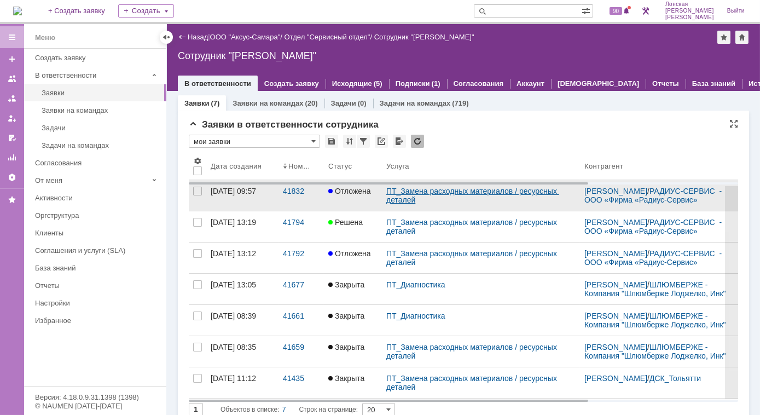
click at [437, 198] on link "ПТ_Замена расходных материалов / ресурсных деталей" at bounding box center [472, 196] width 173 height 18
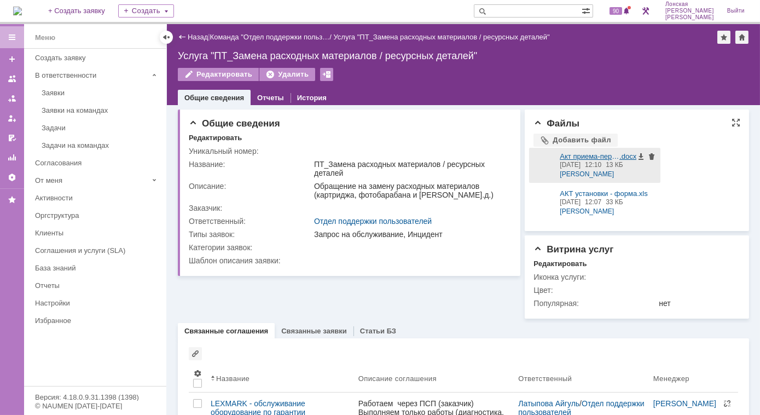
click at [576, 158] on span "Акт приема-передачи" at bounding box center [590, 156] width 60 height 8
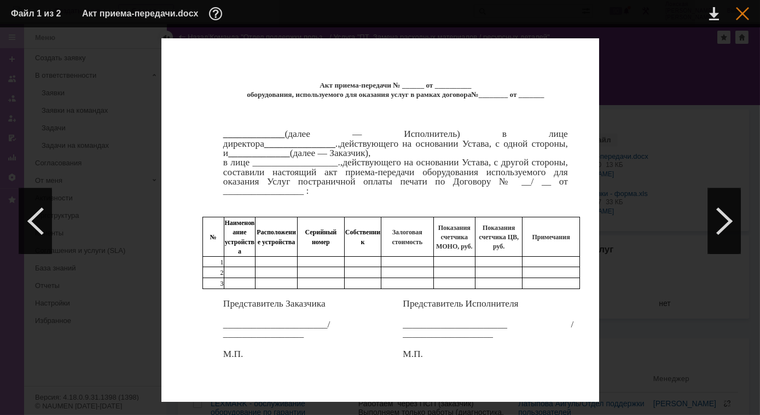
click at [740, 13] on div at bounding box center [742, 13] width 13 height 13
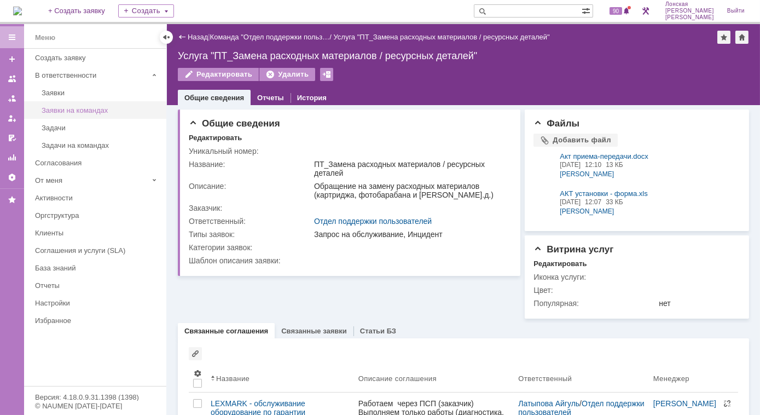
click at [100, 114] on link "Заявки на командах" at bounding box center [100, 110] width 127 height 17
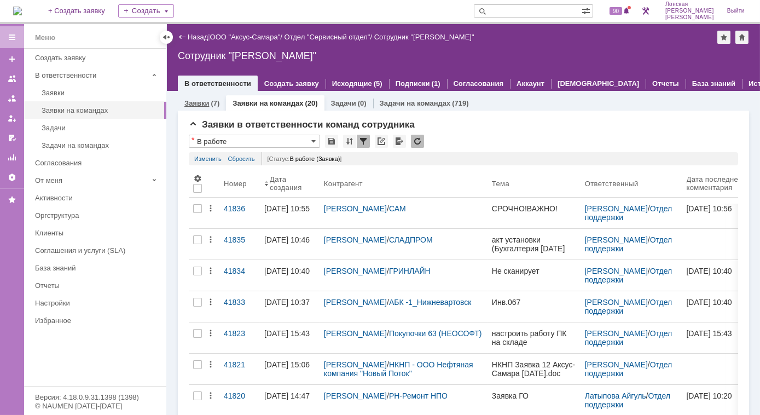
click at [205, 104] on link "Заявки" at bounding box center [196, 103] width 25 height 8
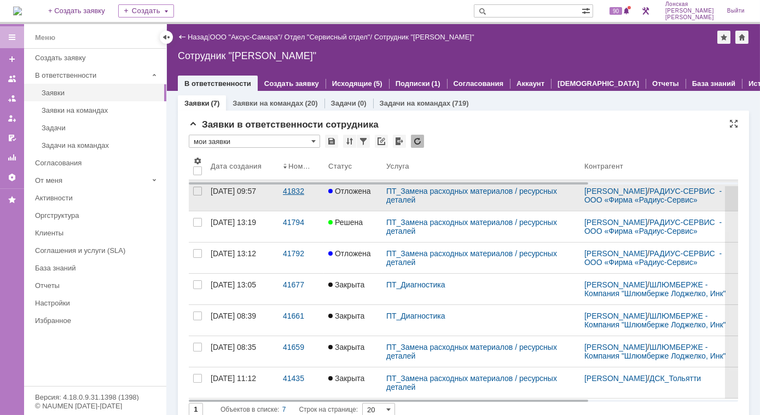
click at [293, 195] on div "41832" at bounding box center [301, 191] width 37 height 9
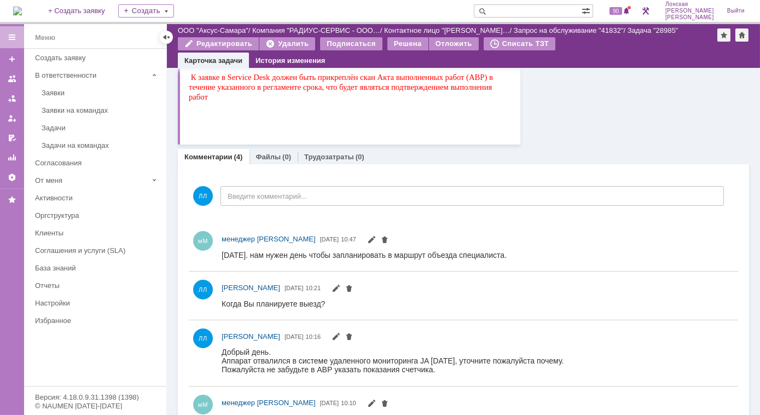
scroll to position [673, 0]
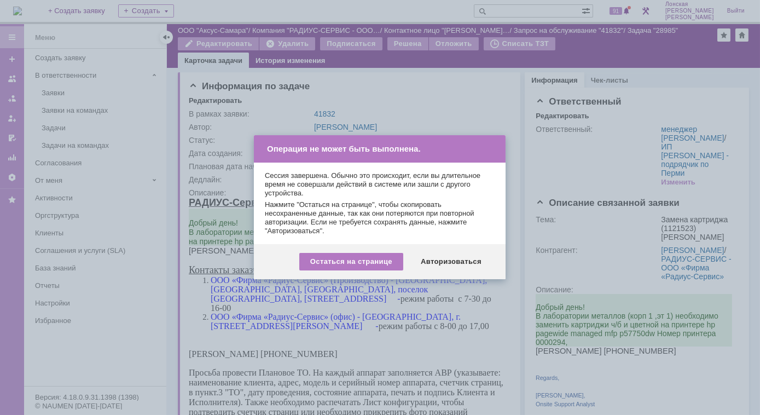
scroll to position [673, 0]
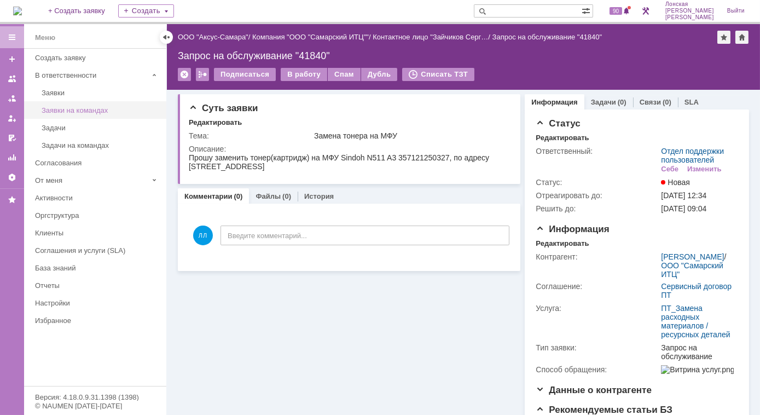
click at [65, 106] on div "Заявки на командах" at bounding box center [101, 110] width 118 height 8
